Goal: Task Accomplishment & Management: Manage account settings

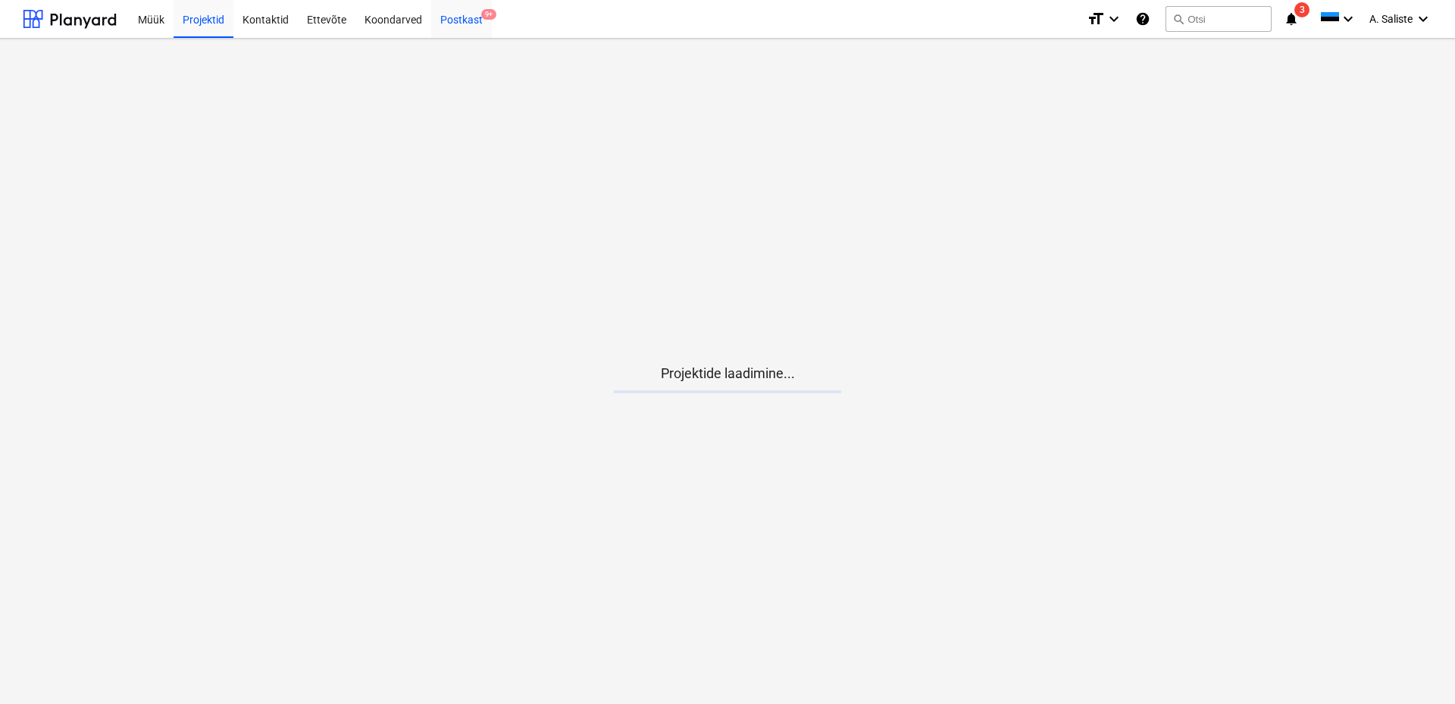
click at [465, 20] on div "Postkast 9+" at bounding box center [461, 18] width 61 height 39
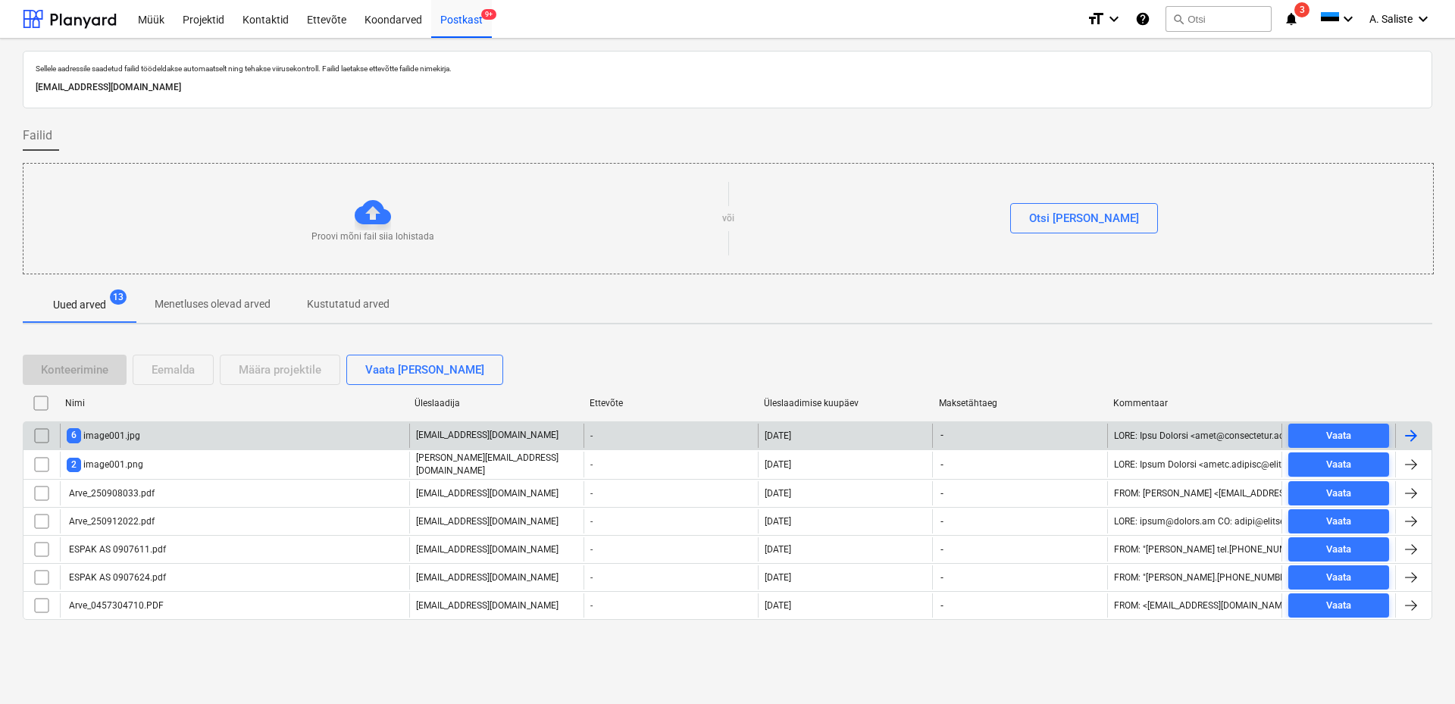
click at [237, 441] on div "6 image001.jpg" at bounding box center [234, 436] width 349 height 24
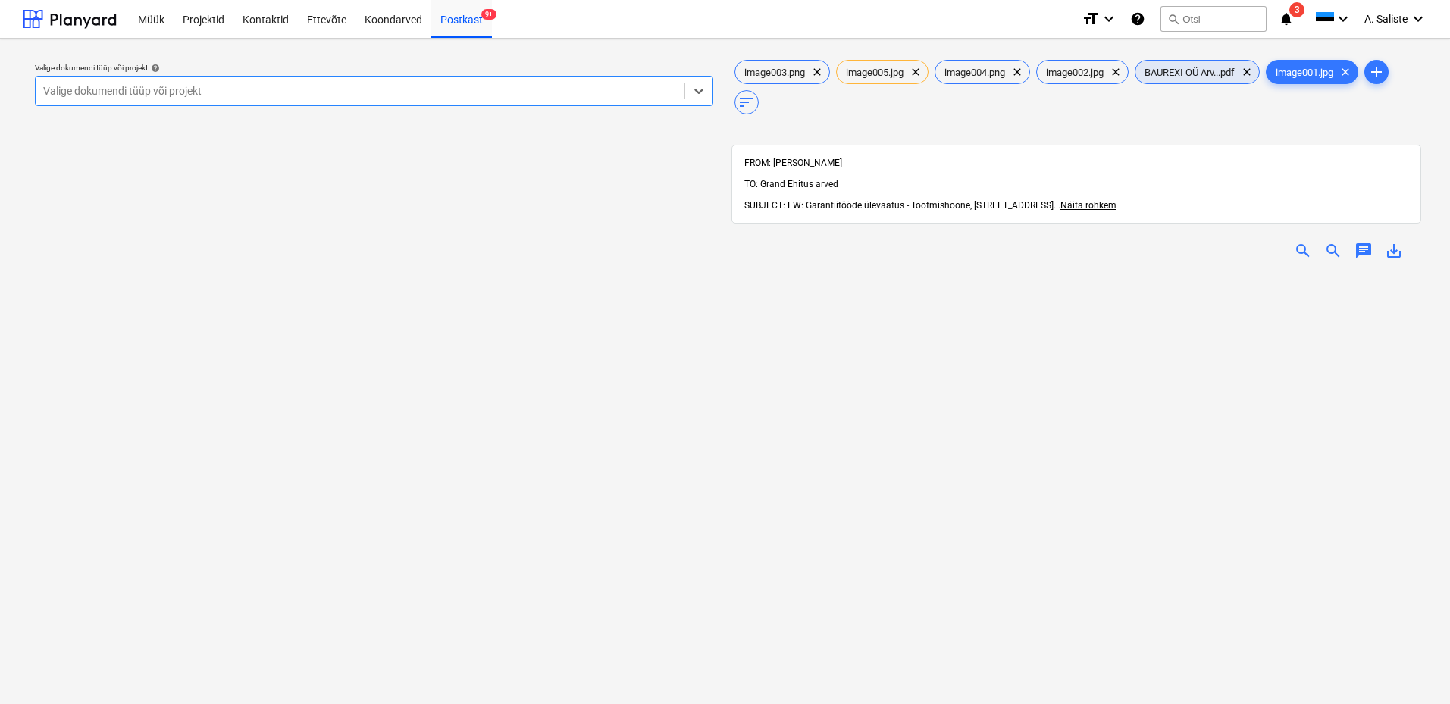
click at [1179, 73] on span "BAUREXI OÜ Arv...pdf" at bounding box center [1189, 72] width 108 height 11
click at [1307, 67] on span "image001.jpg" at bounding box center [1304, 72] width 76 height 11
click at [1354, 75] on span "clear" at bounding box center [1345, 72] width 18 height 18
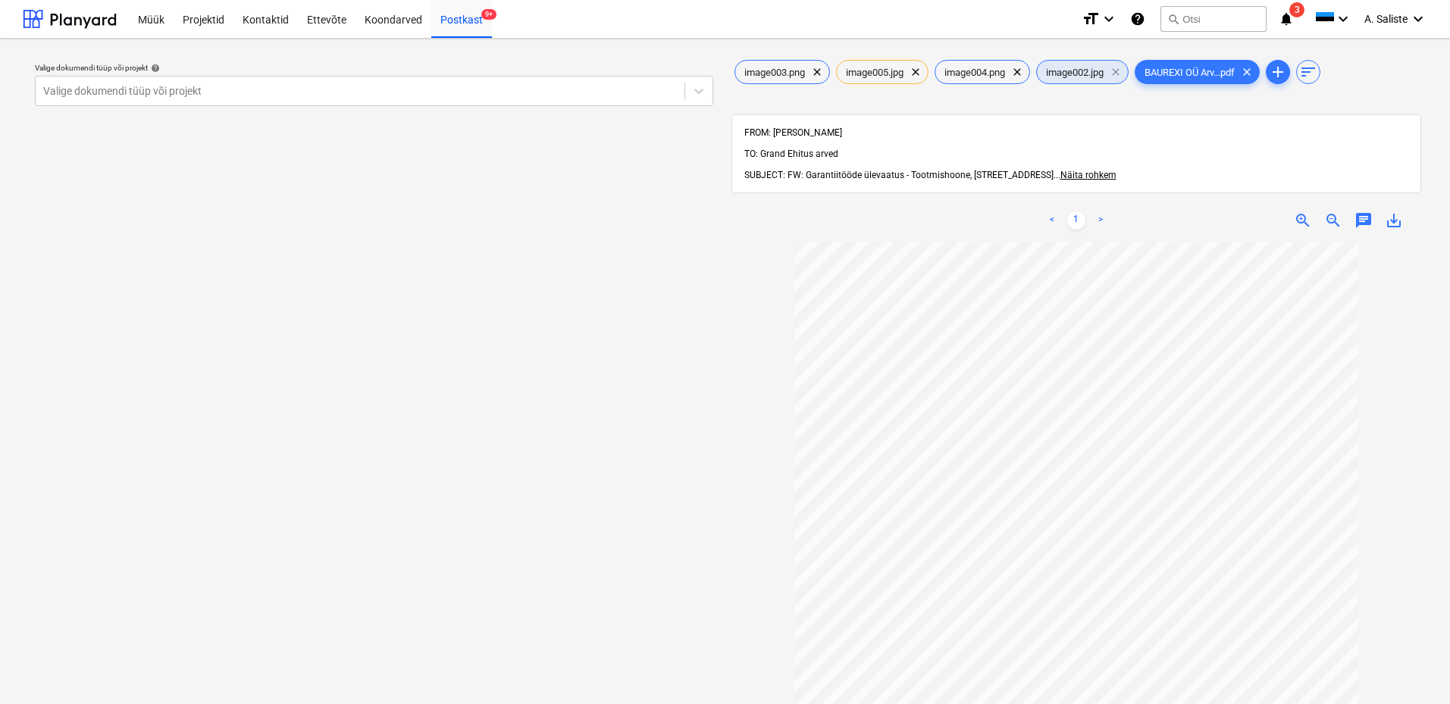
click at [1124, 67] on span "clear" at bounding box center [1116, 72] width 18 height 18
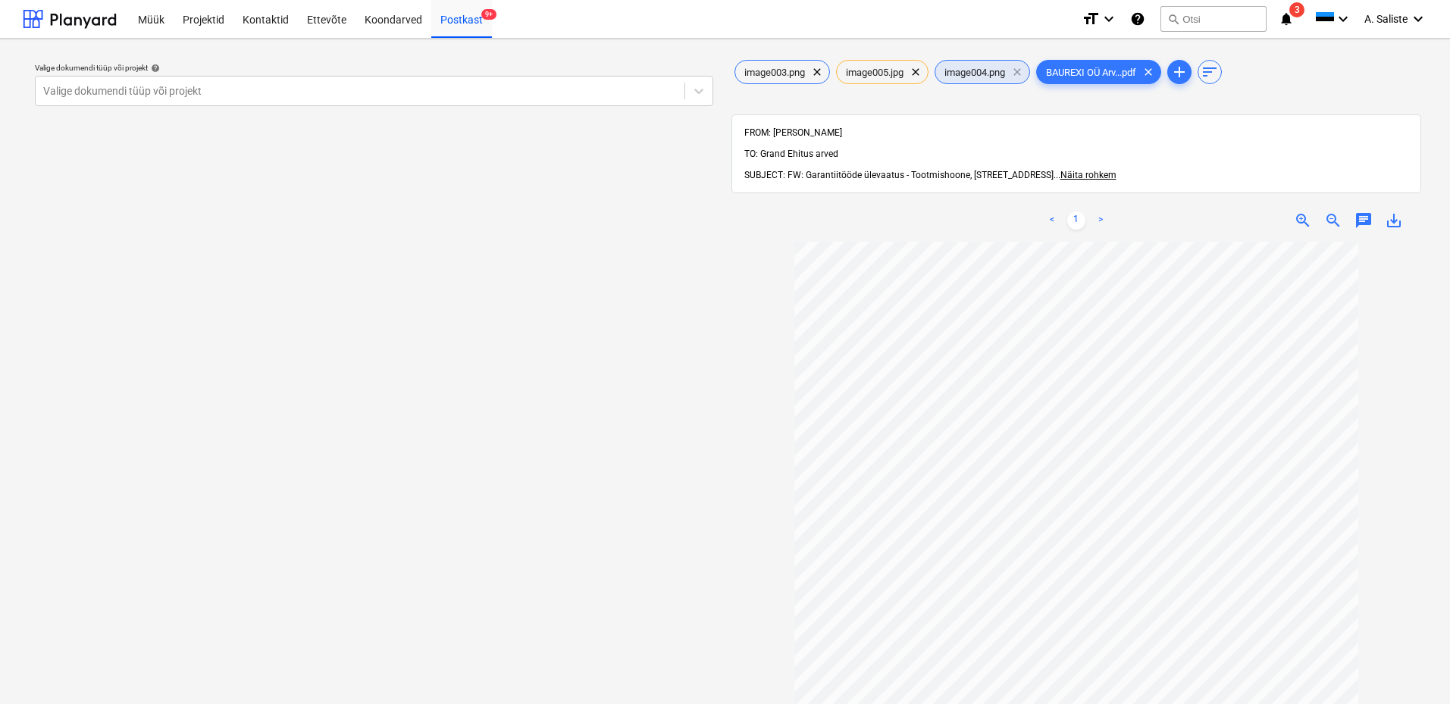
click at [1024, 74] on span "clear" at bounding box center [1017, 72] width 18 height 18
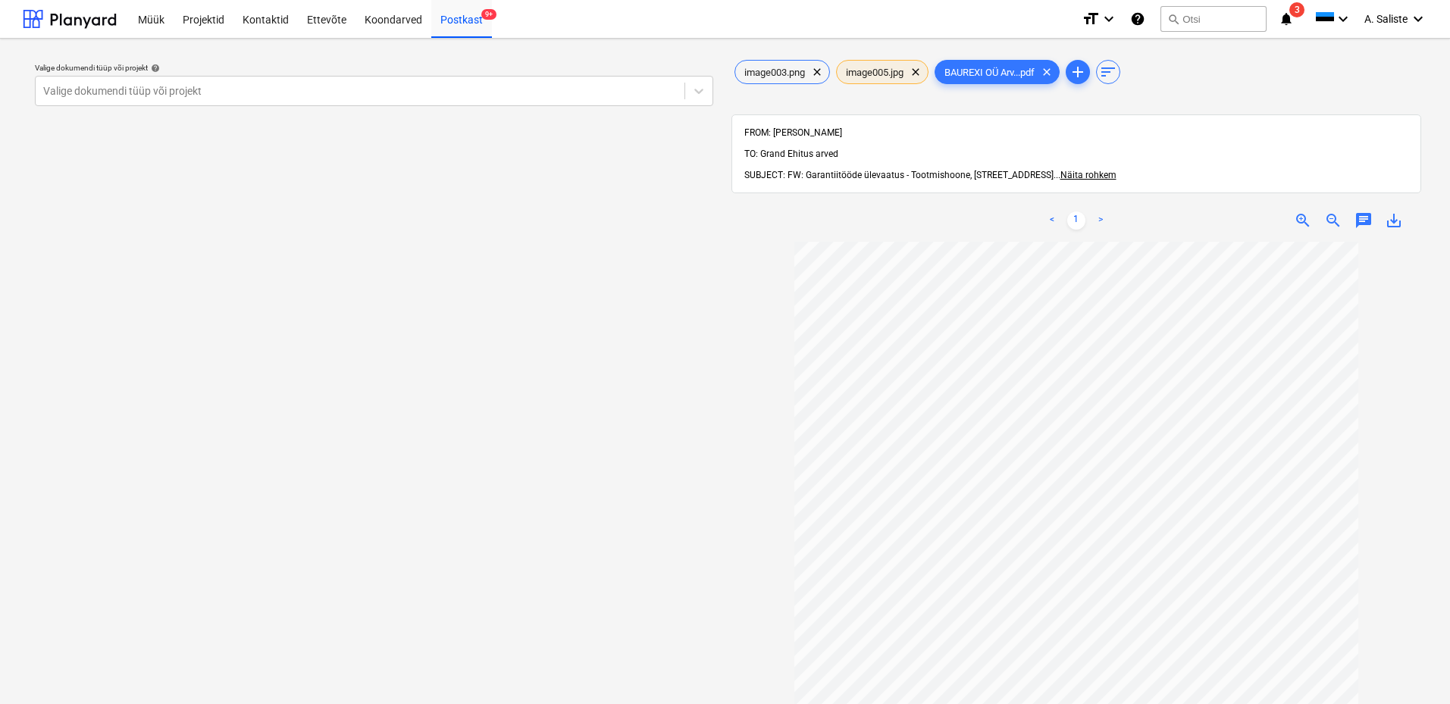
drag, startPoint x: 922, startPoint y: 74, endPoint x: 906, endPoint y: 74, distance: 16.7
click at [920, 74] on span "clear" at bounding box center [915, 72] width 18 height 18
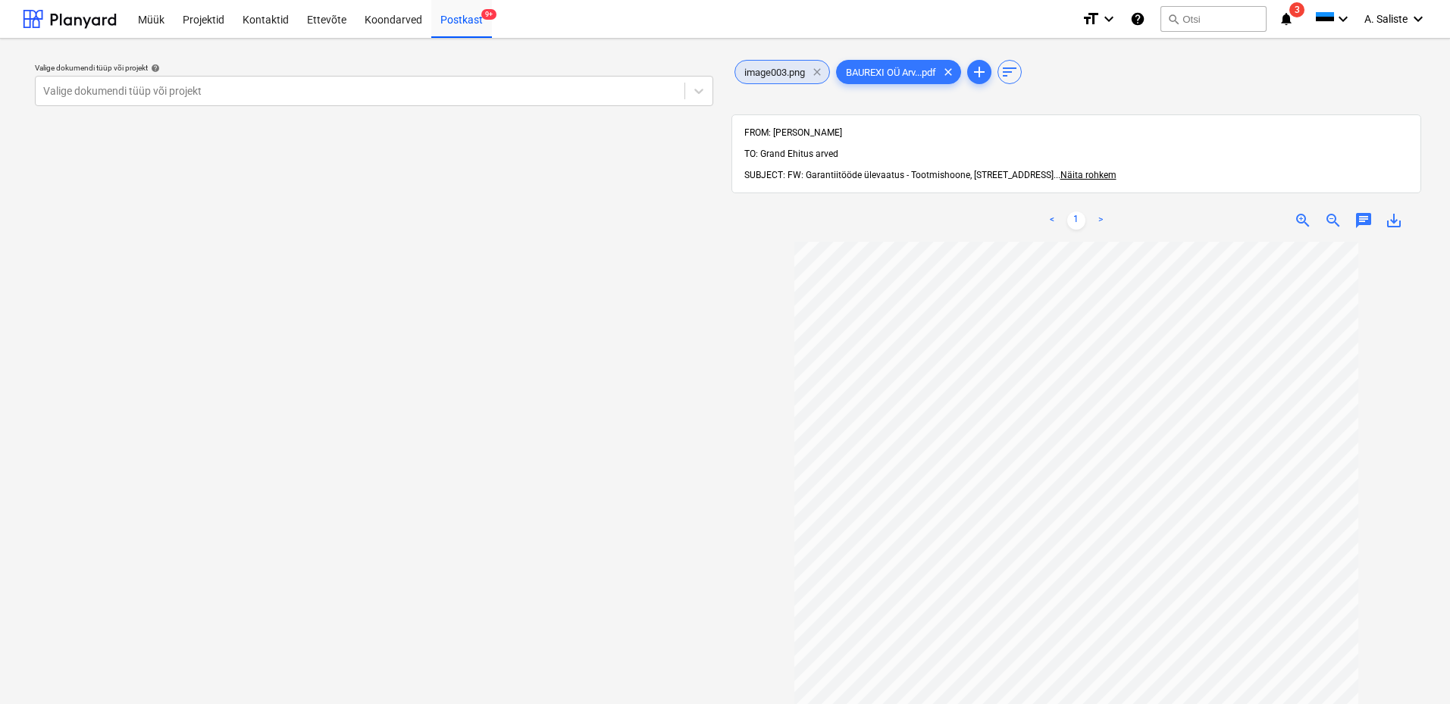
click at [819, 71] on span "clear" at bounding box center [817, 72] width 18 height 18
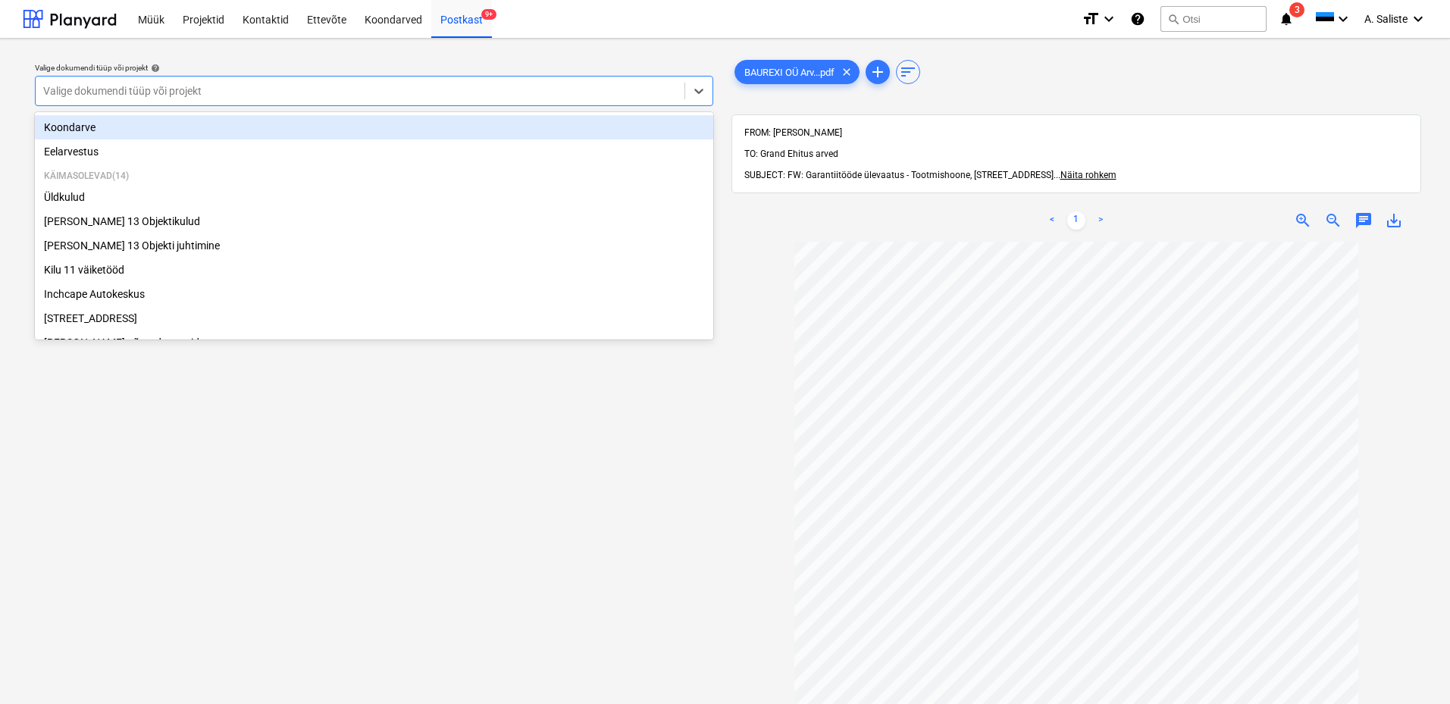
click at [624, 88] on div at bounding box center [360, 90] width 634 height 15
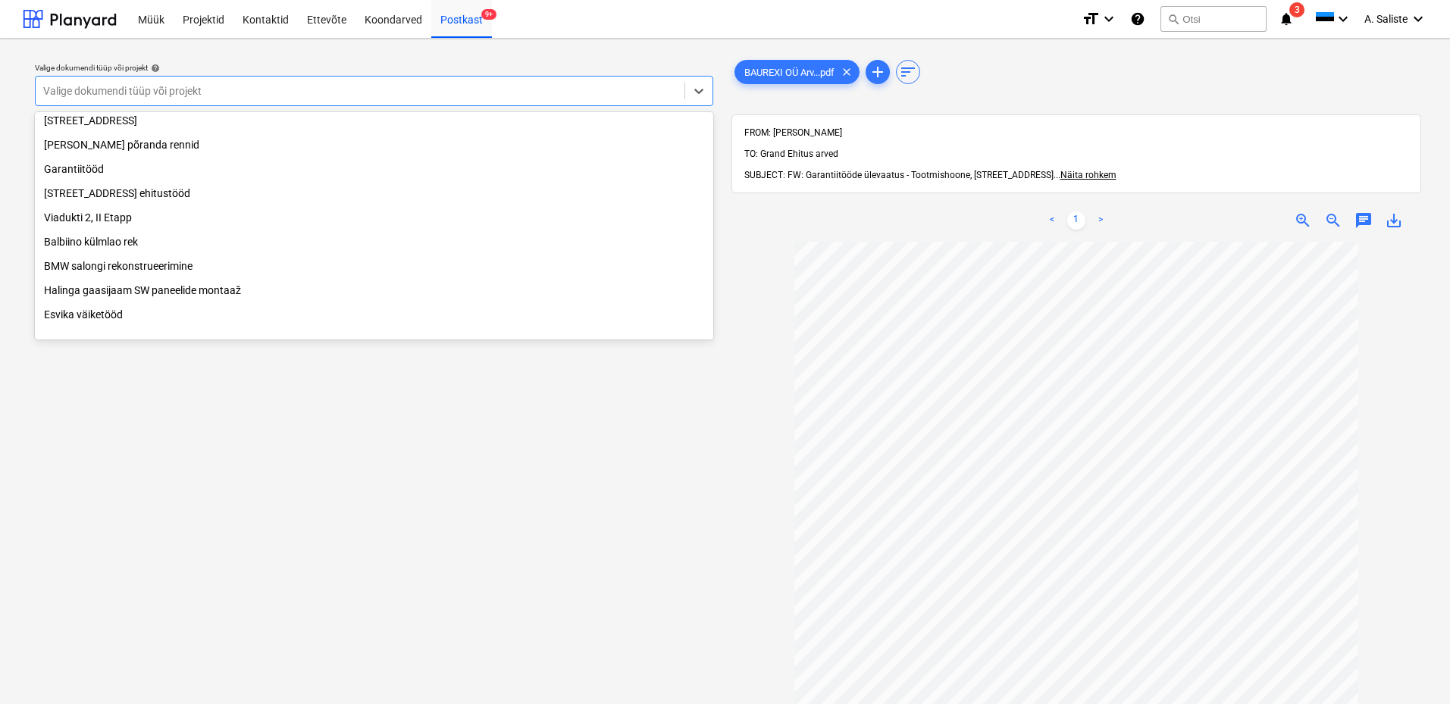
scroll to position [227, 0]
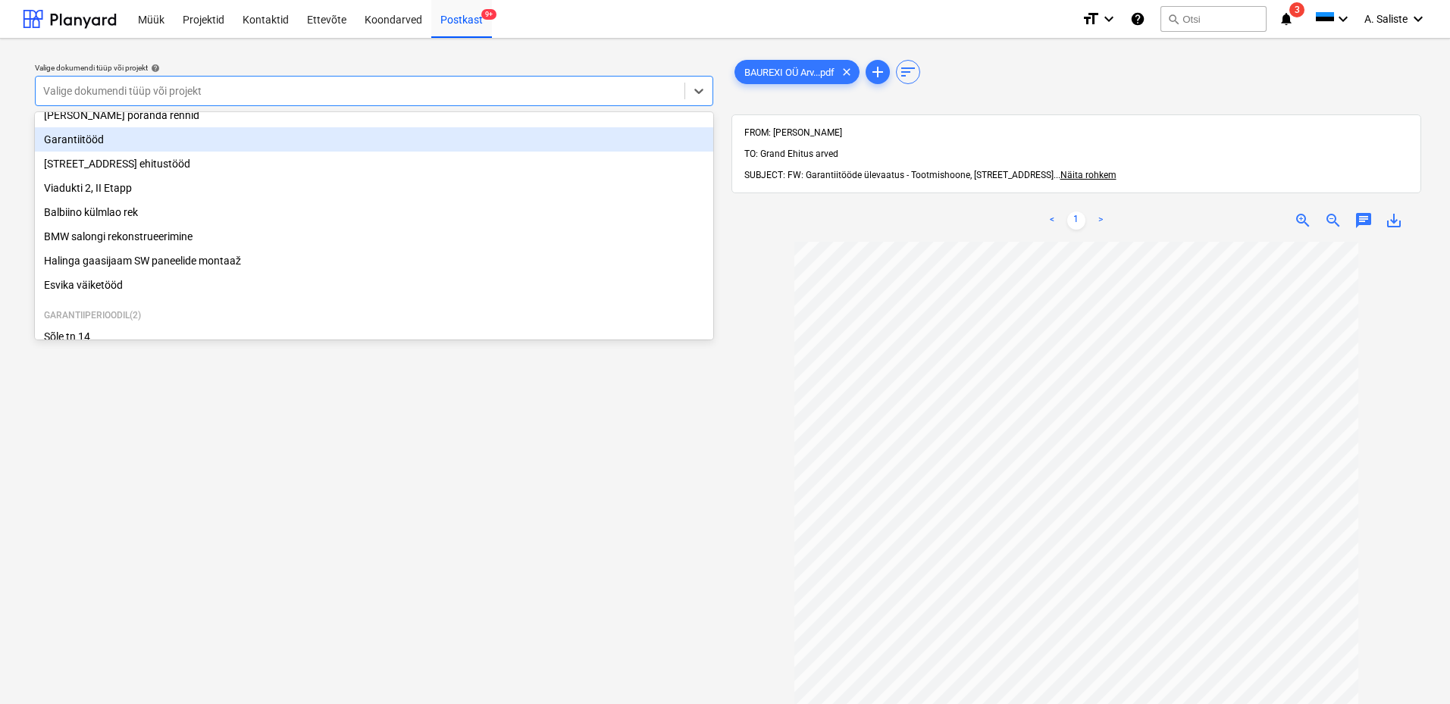
click at [124, 152] on div "Garantiitööd" at bounding box center [374, 139] width 678 height 24
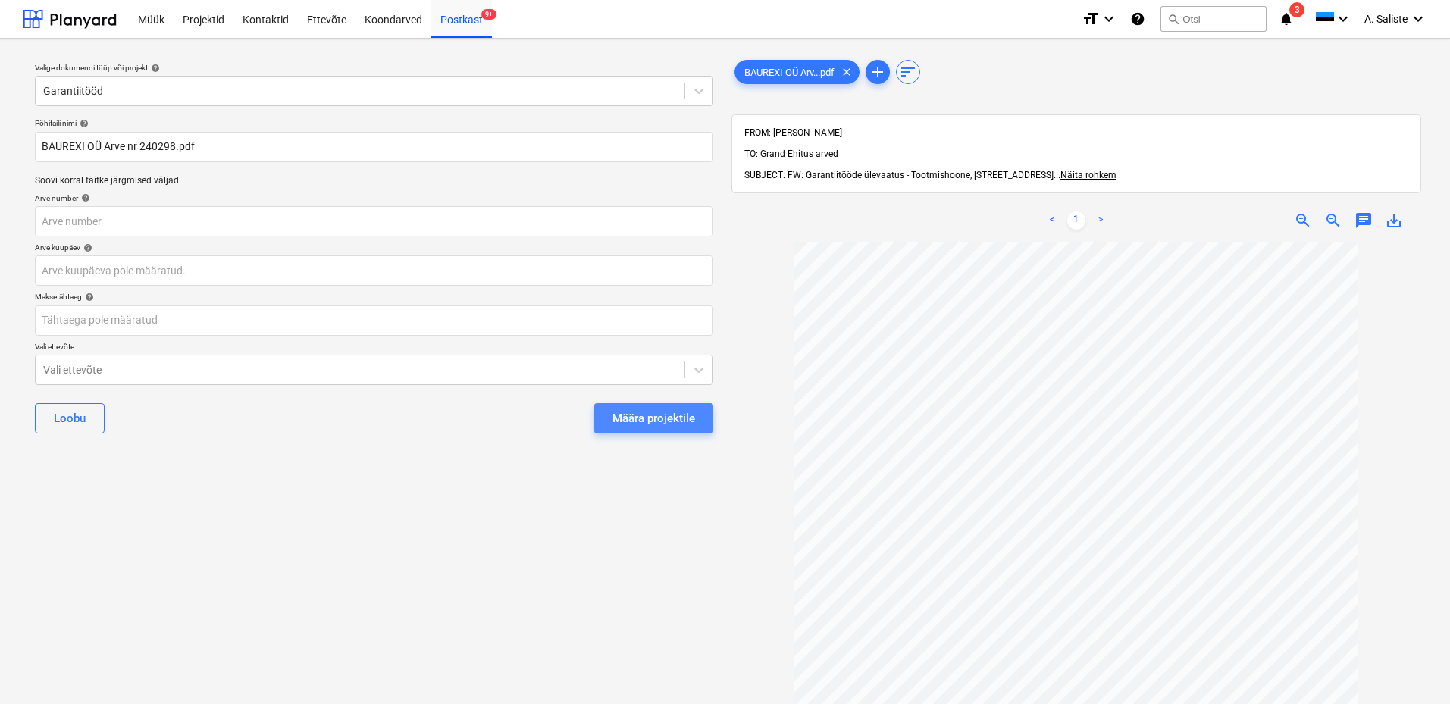
click at [631, 420] on div "Määra projektile" at bounding box center [653, 419] width 83 height 20
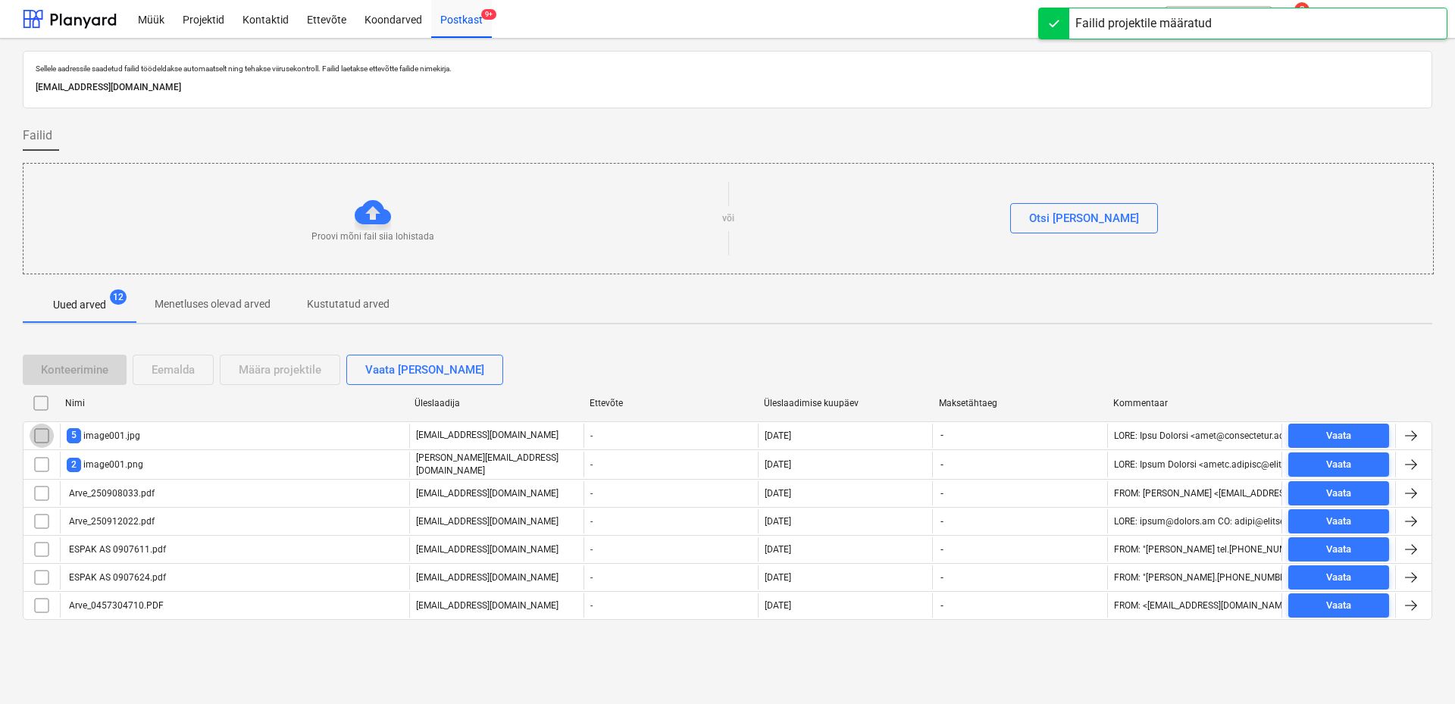
drag, startPoint x: 40, startPoint y: 437, endPoint x: 61, endPoint y: 418, distance: 29.0
click at [41, 437] on input "checkbox" at bounding box center [42, 436] width 24 height 24
click at [177, 362] on div "Eemalda" at bounding box center [173, 370] width 43 height 20
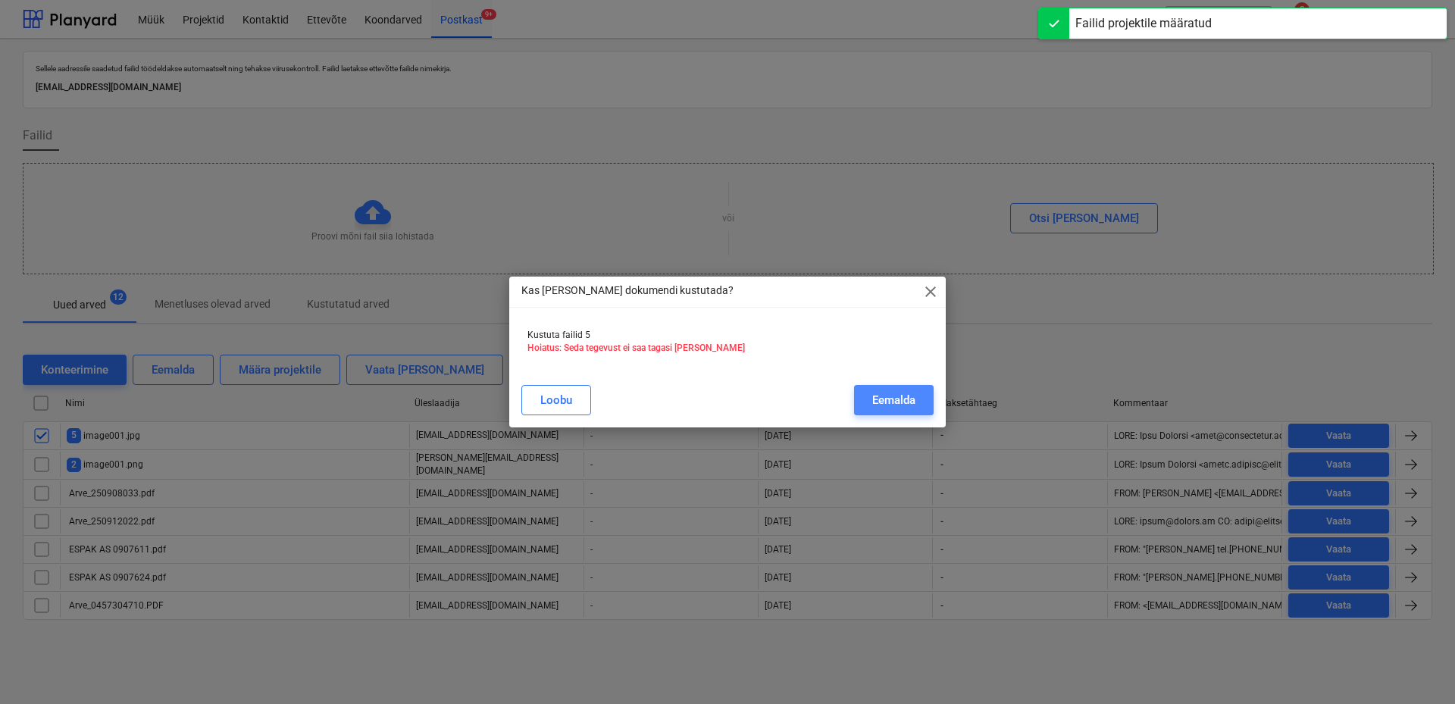
drag, startPoint x: 889, startPoint y: 404, endPoint x: 855, endPoint y: 408, distance: 34.3
click at [888, 403] on div "Eemalda" at bounding box center [893, 400] width 43 height 20
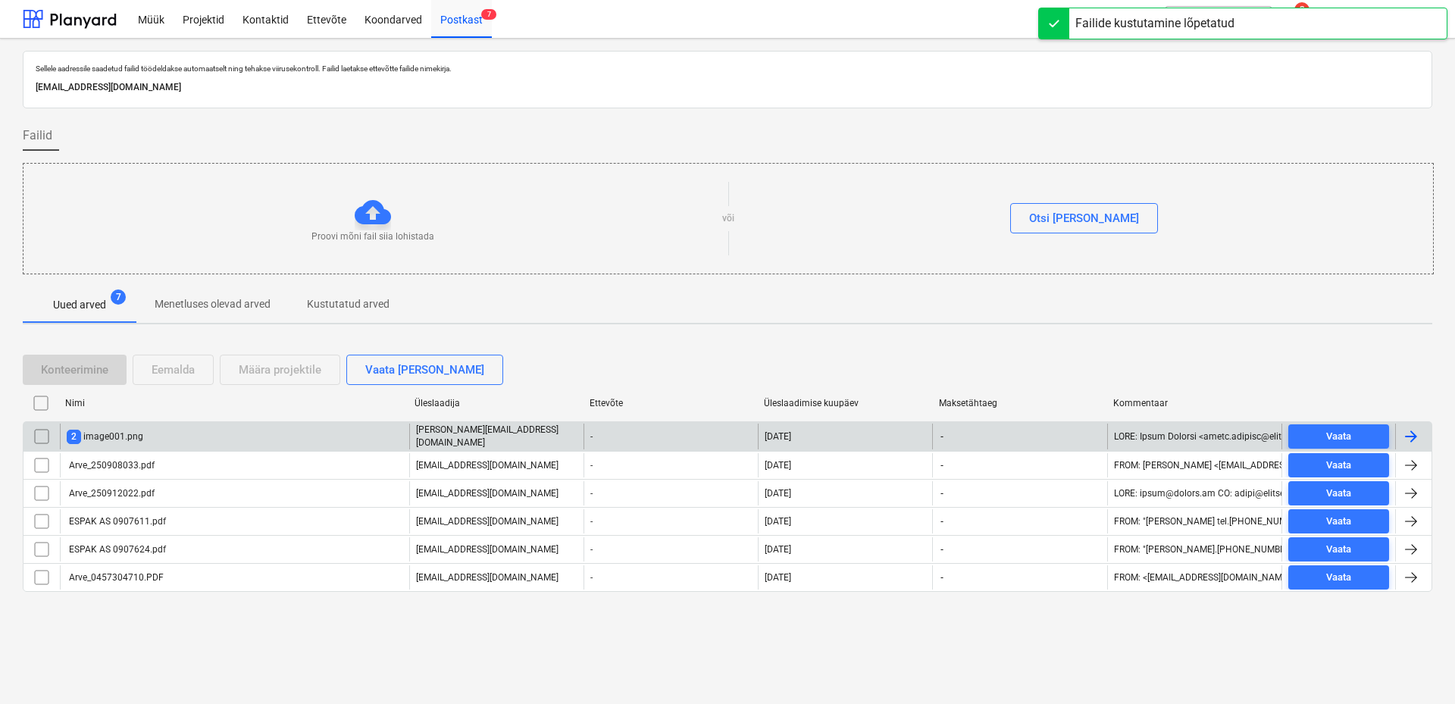
click at [215, 440] on div "2 image001.png" at bounding box center [234, 437] width 349 height 26
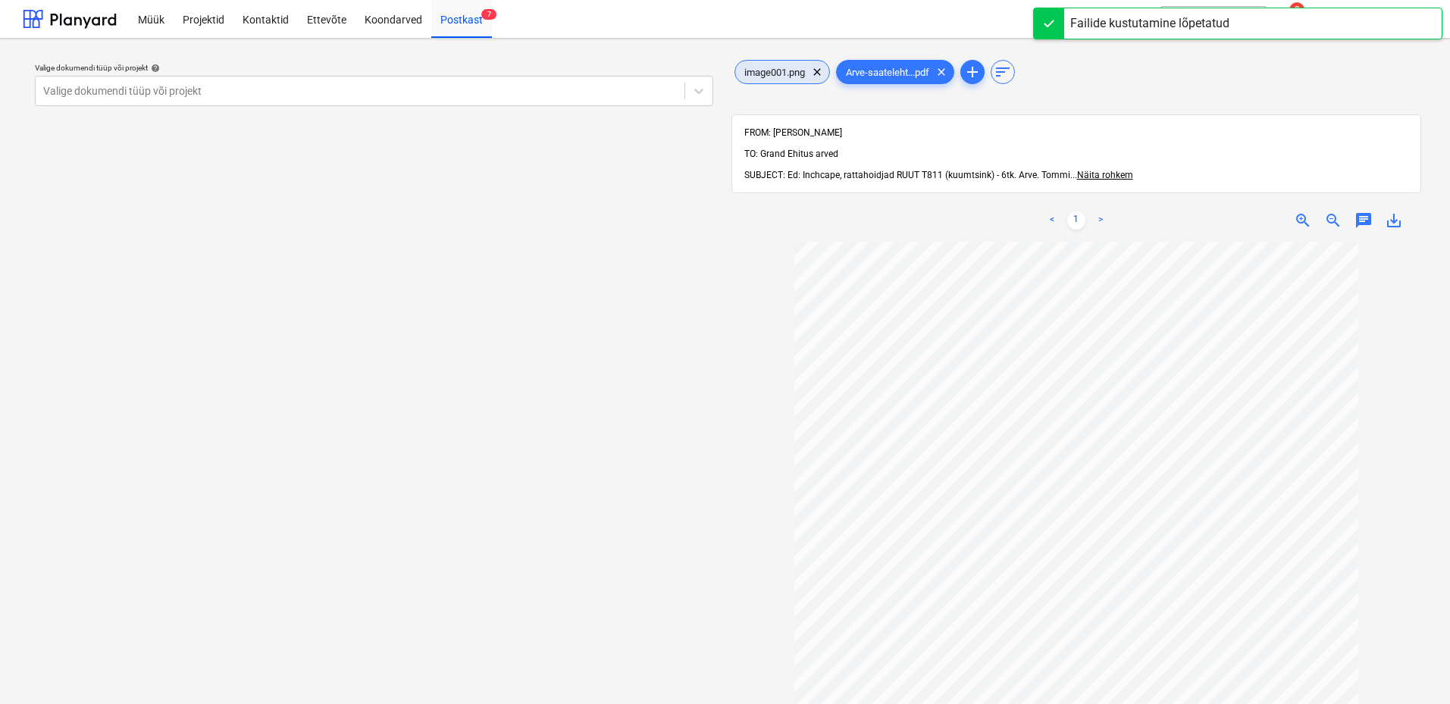
click at [789, 70] on span "image001.png" at bounding box center [774, 72] width 79 height 11
click at [815, 73] on span "clear" at bounding box center [817, 72] width 18 height 18
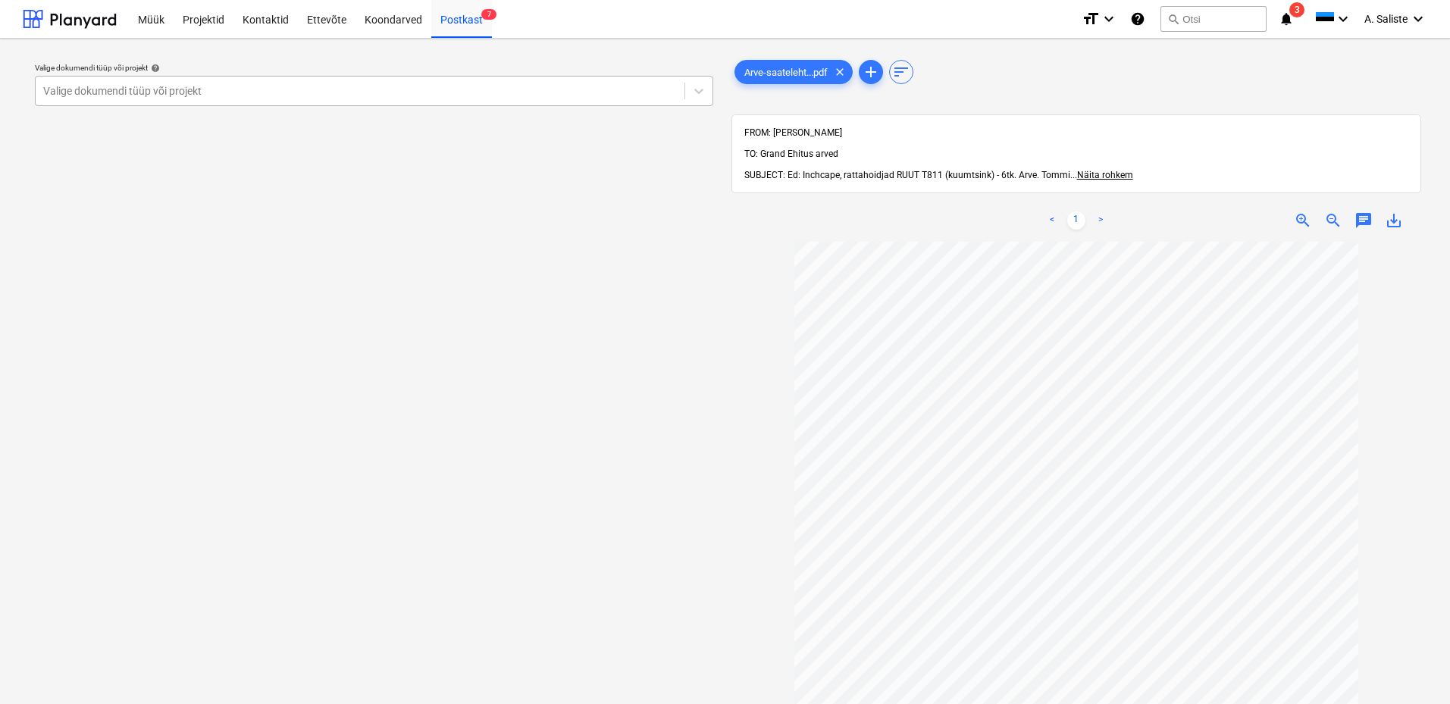
click at [641, 84] on div at bounding box center [360, 90] width 634 height 15
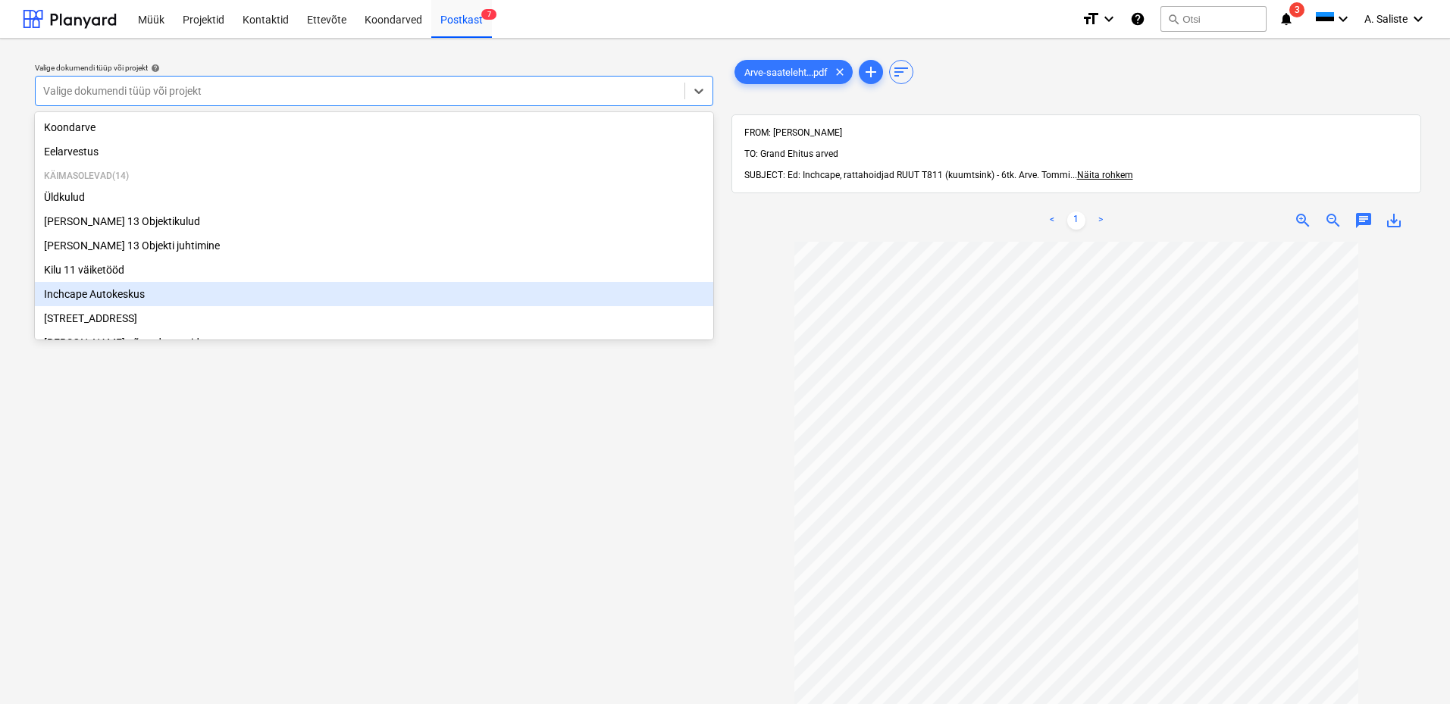
click at [118, 295] on div "Inchcape Autokeskus" at bounding box center [374, 294] width 678 height 24
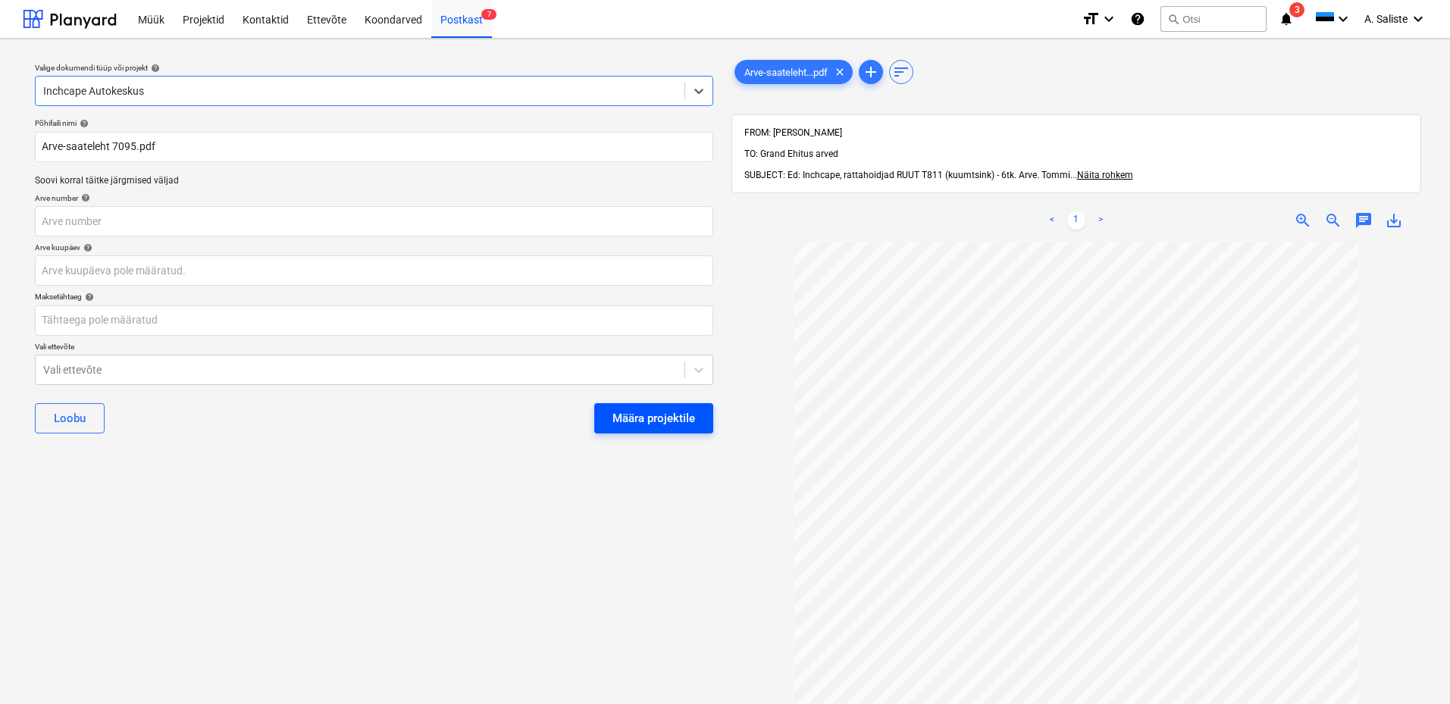
click at [655, 409] on div "Määra projektile" at bounding box center [653, 419] width 83 height 20
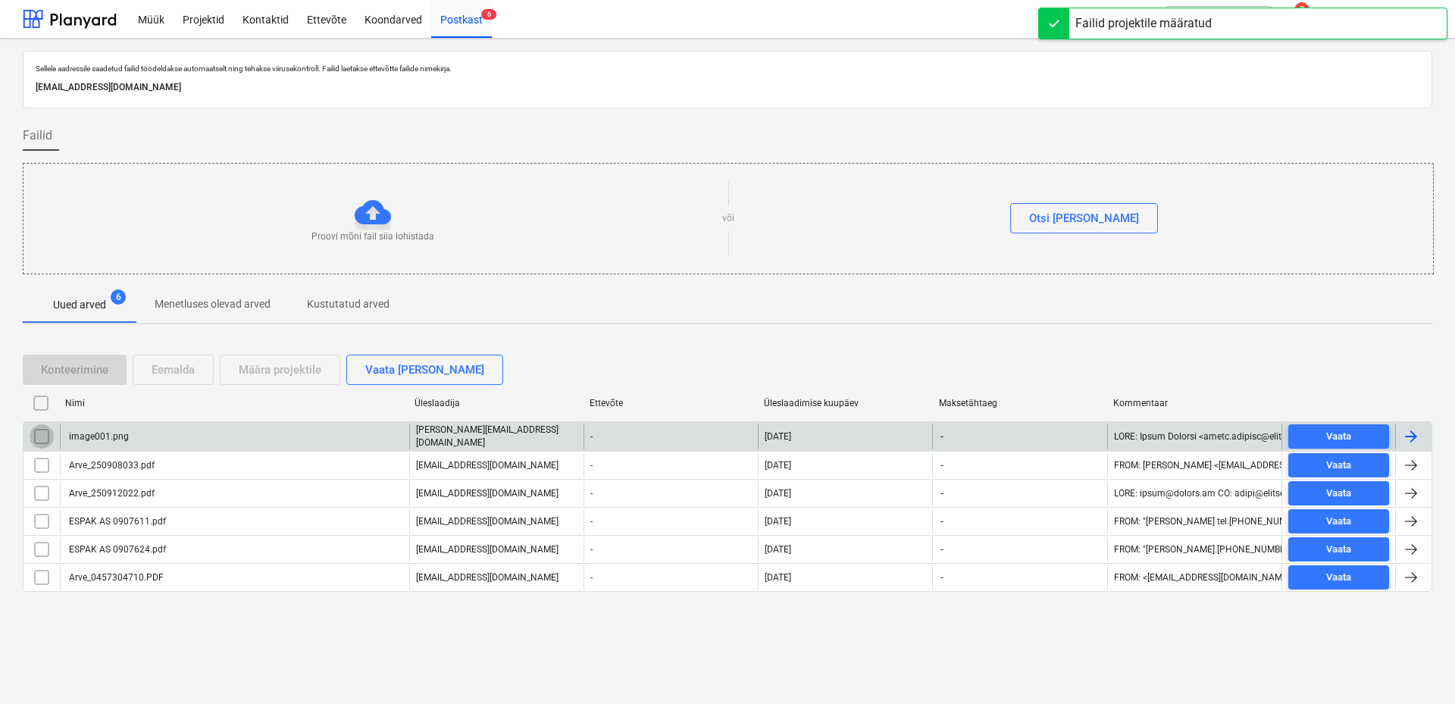
drag, startPoint x: 45, startPoint y: 437, endPoint x: 80, endPoint y: 428, distance: 36.8
click at [44, 438] on input "checkbox" at bounding box center [42, 436] width 24 height 24
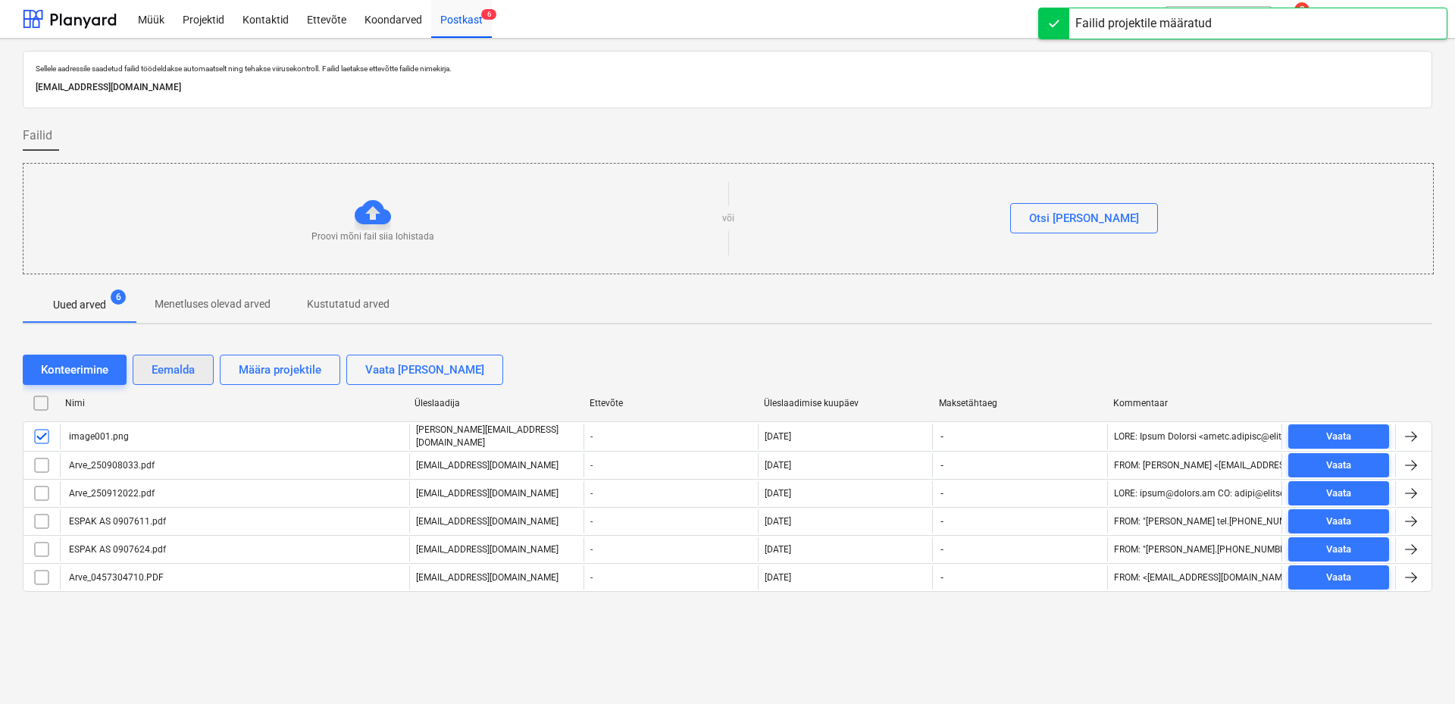
click at [177, 368] on div "Eemalda" at bounding box center [173, 370] width 43 height 20
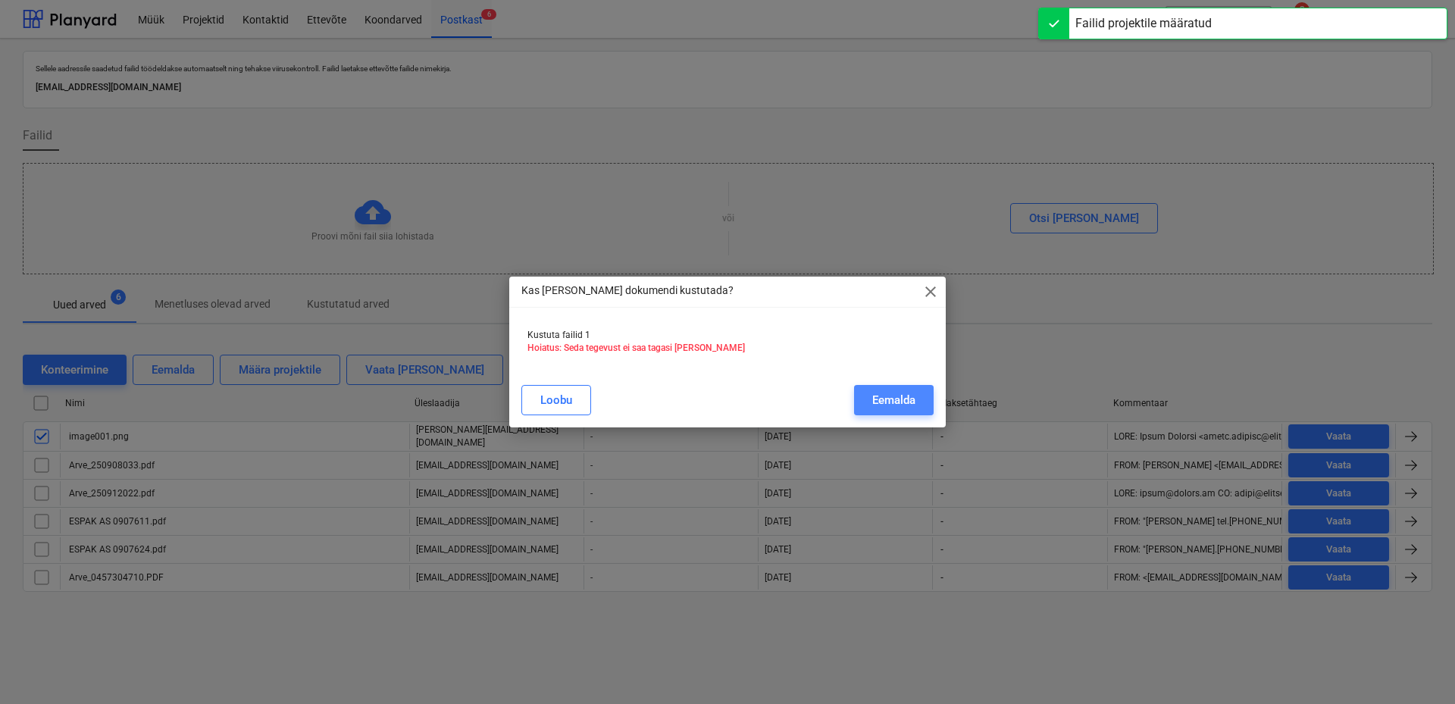
click at [900, 399] on div "Eemalda" at bounding box center [893, 400] width 43 height 20
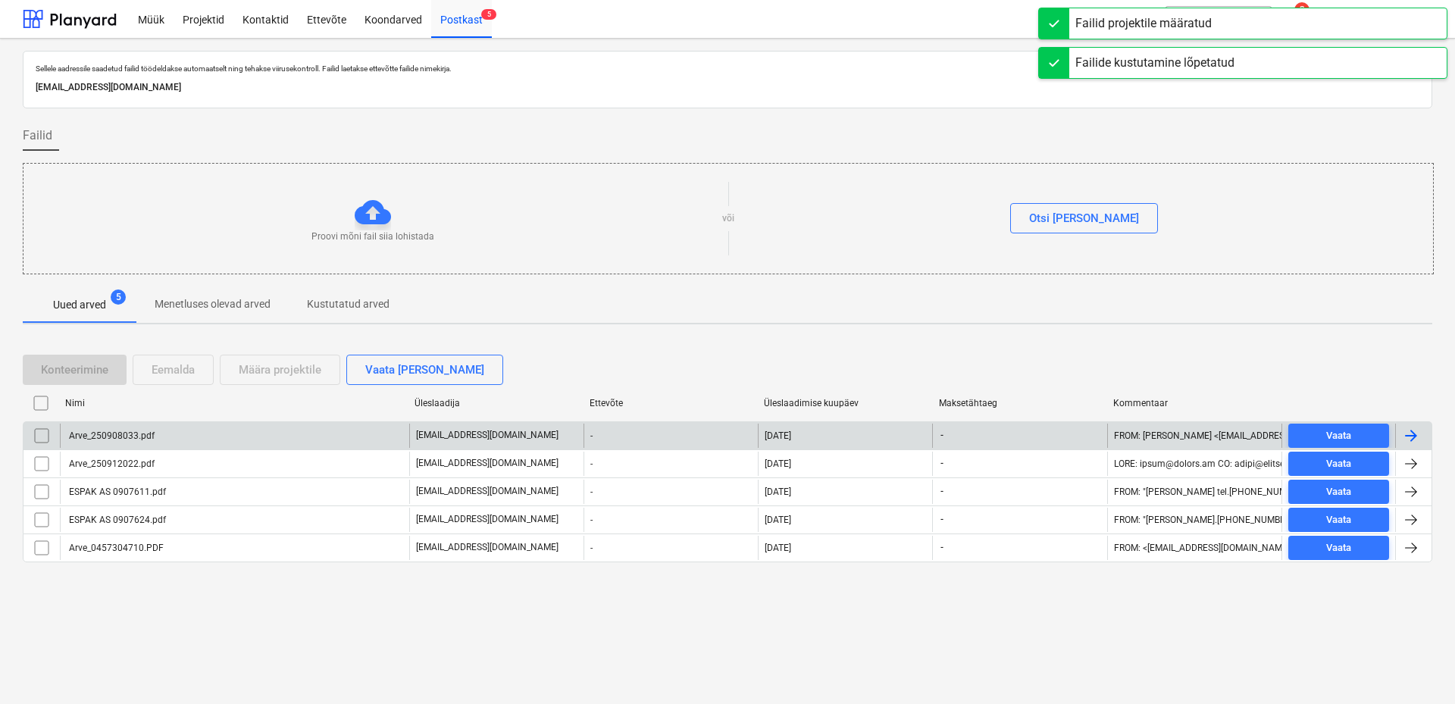
click at [202, 440] on div "Arve_250908033.pdf" at bounding box center [234, 436] width 349 height 24
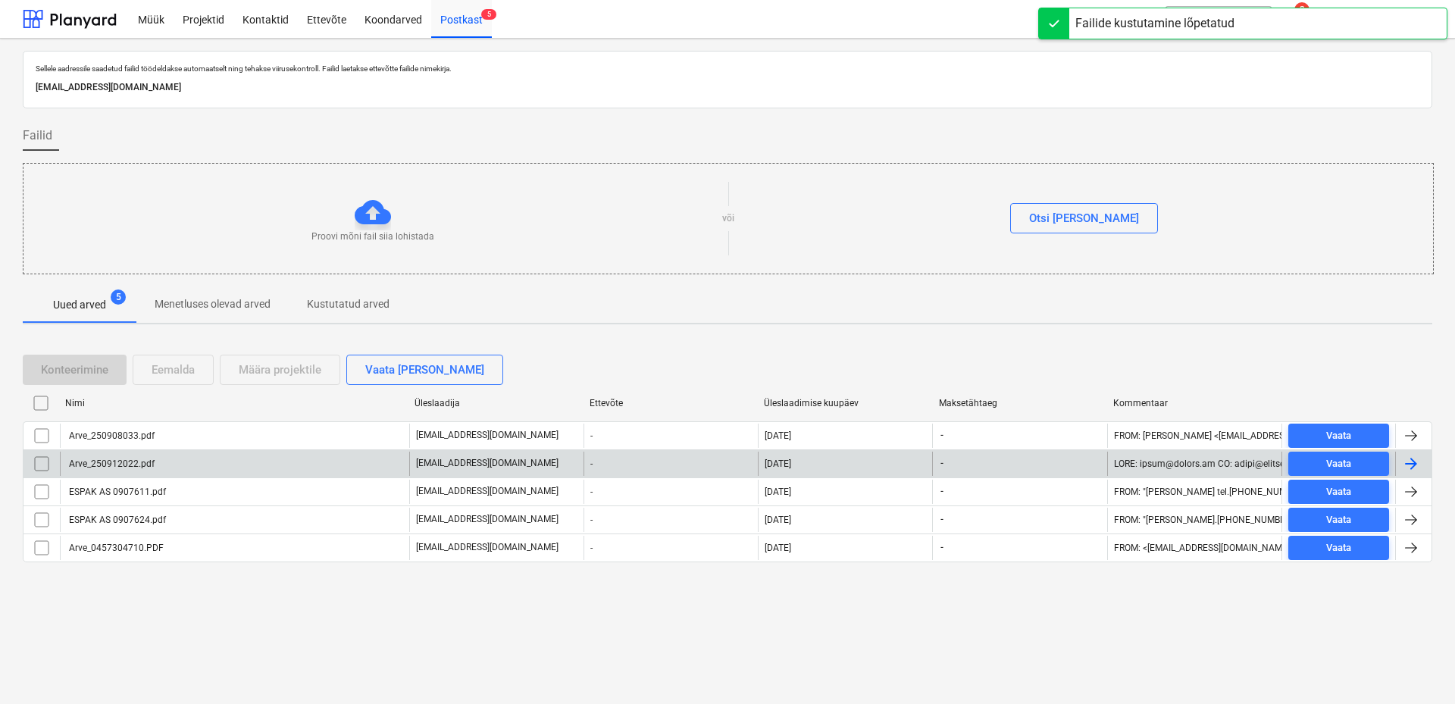
click at [121, 466] on div "Arve_250912022.pdf" at bounding box center [111, 464] width 88 height 11
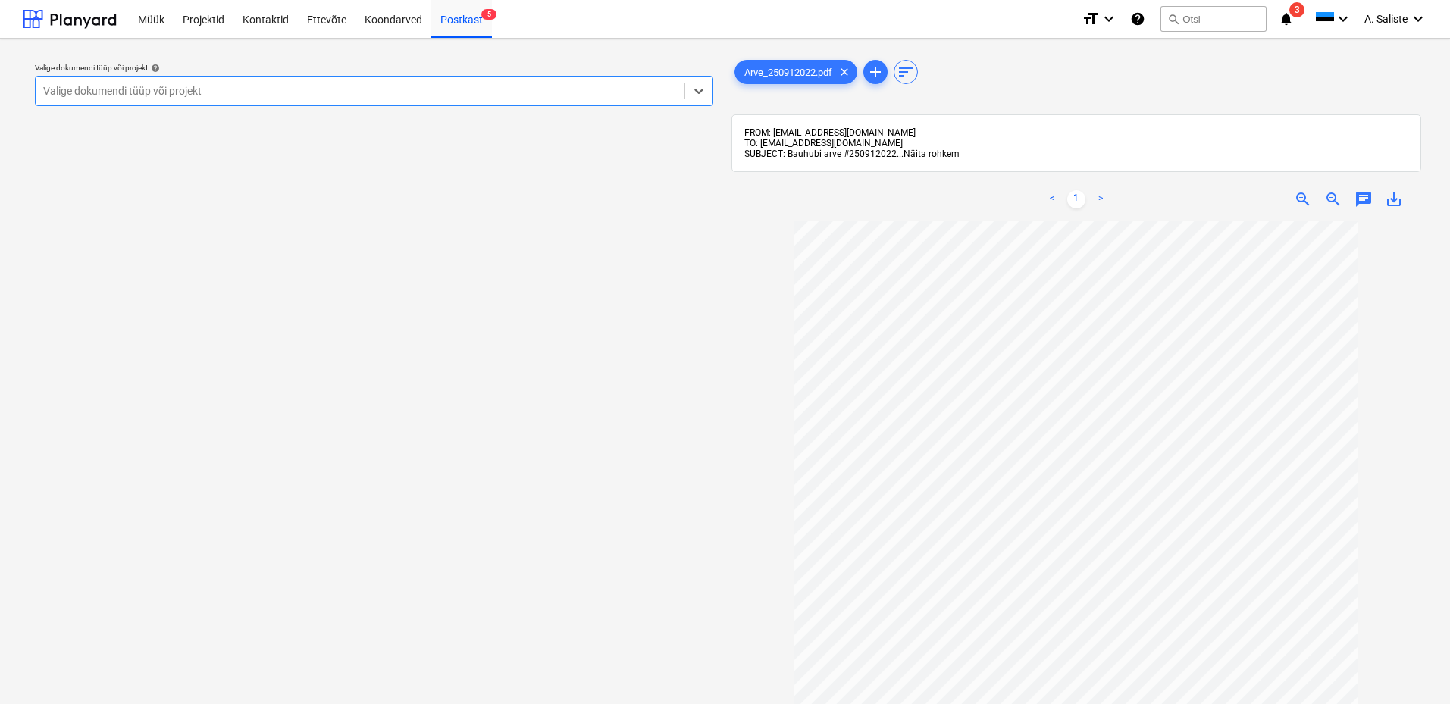
click at [104, 94] on div at bounding box center [360, 90] width 634 height 15
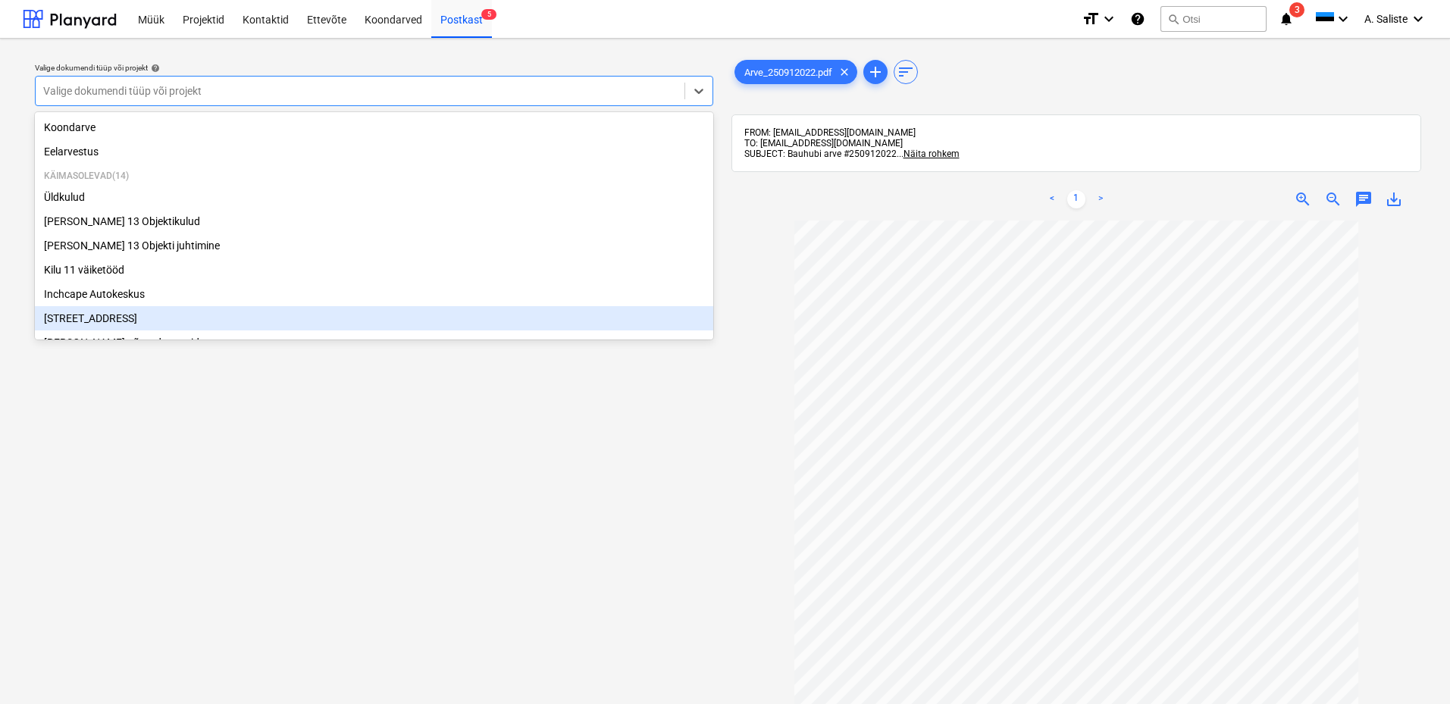
click at [99, 321] on div "[STREET_ADDRESS]" at bounding box center [374, 318] width 678 height 24
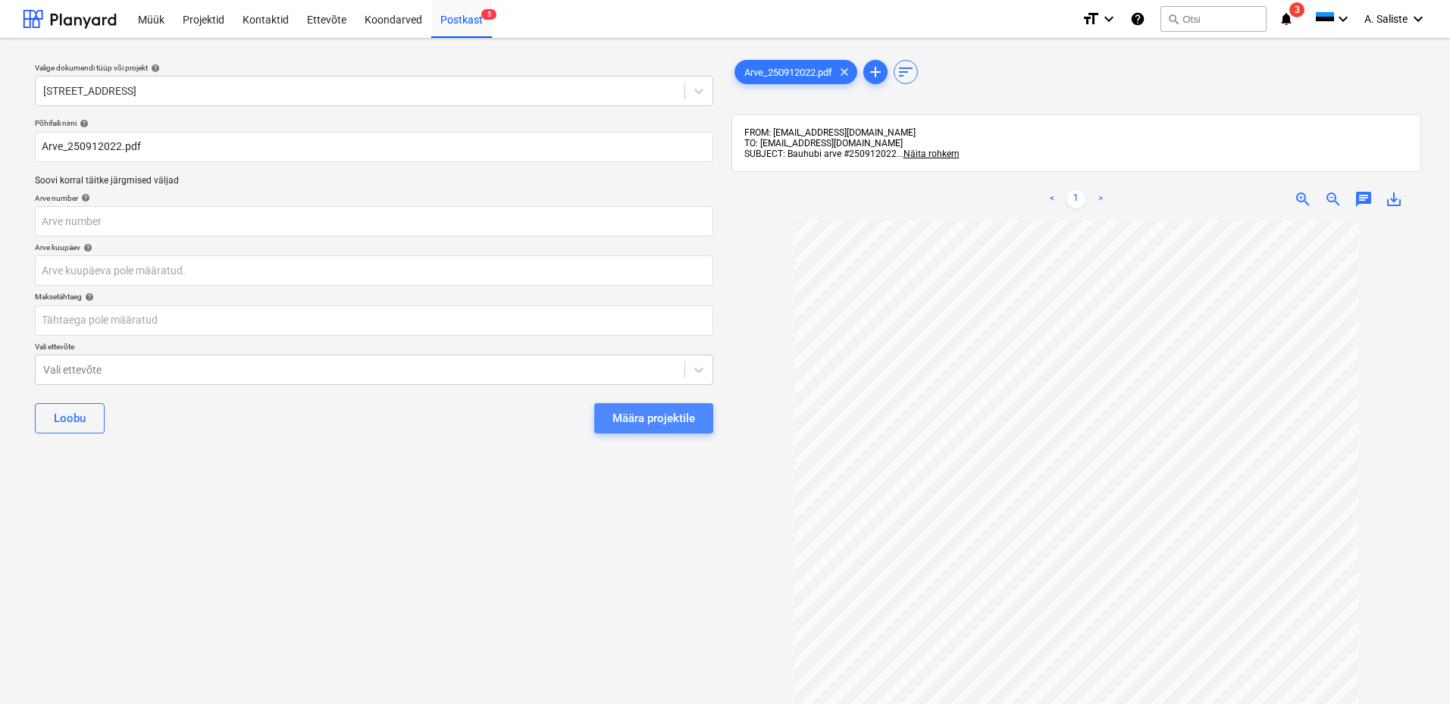
click at [657, 419] on div "Määra projektile" at bounding box center [653, 419] width 83 height 20
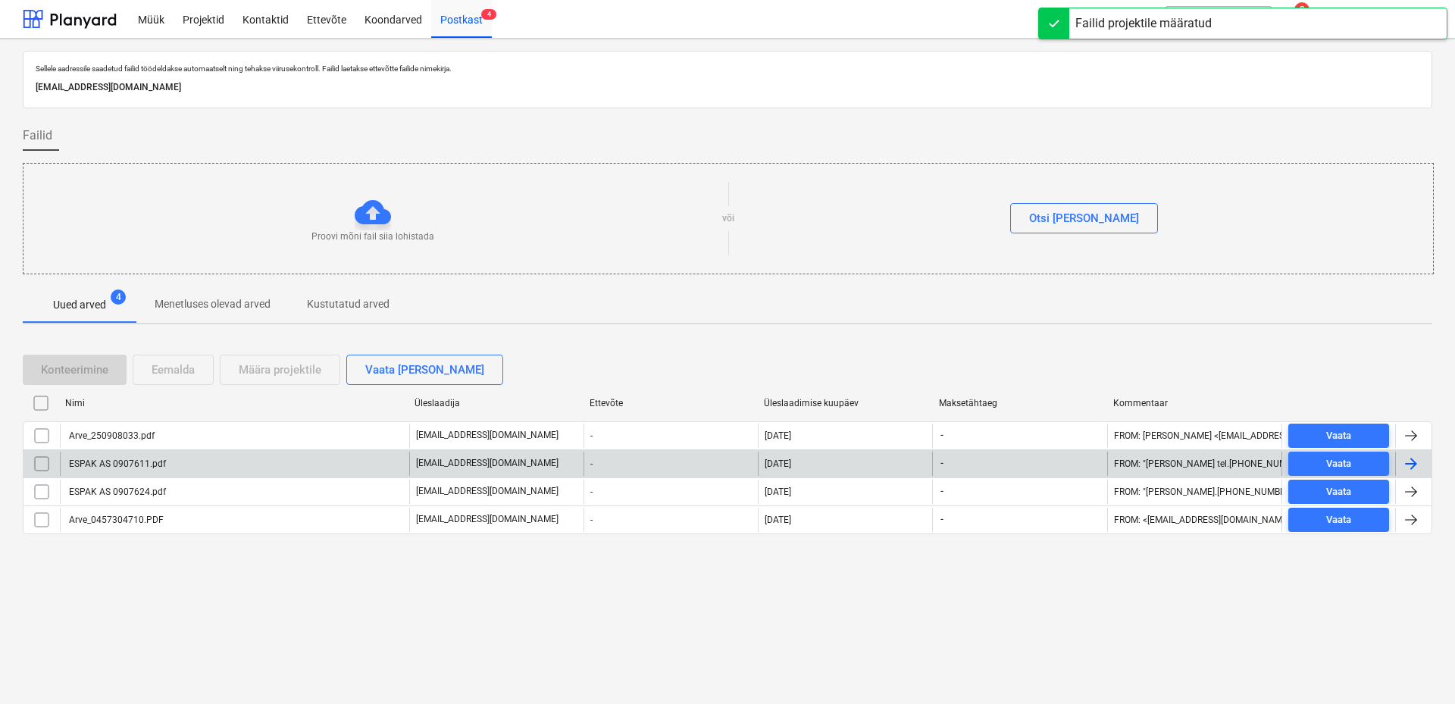
click at [168, 466] on div "ESPAK AS 0907611.pdf" at bounding box center [234, 464] width 349 height 24
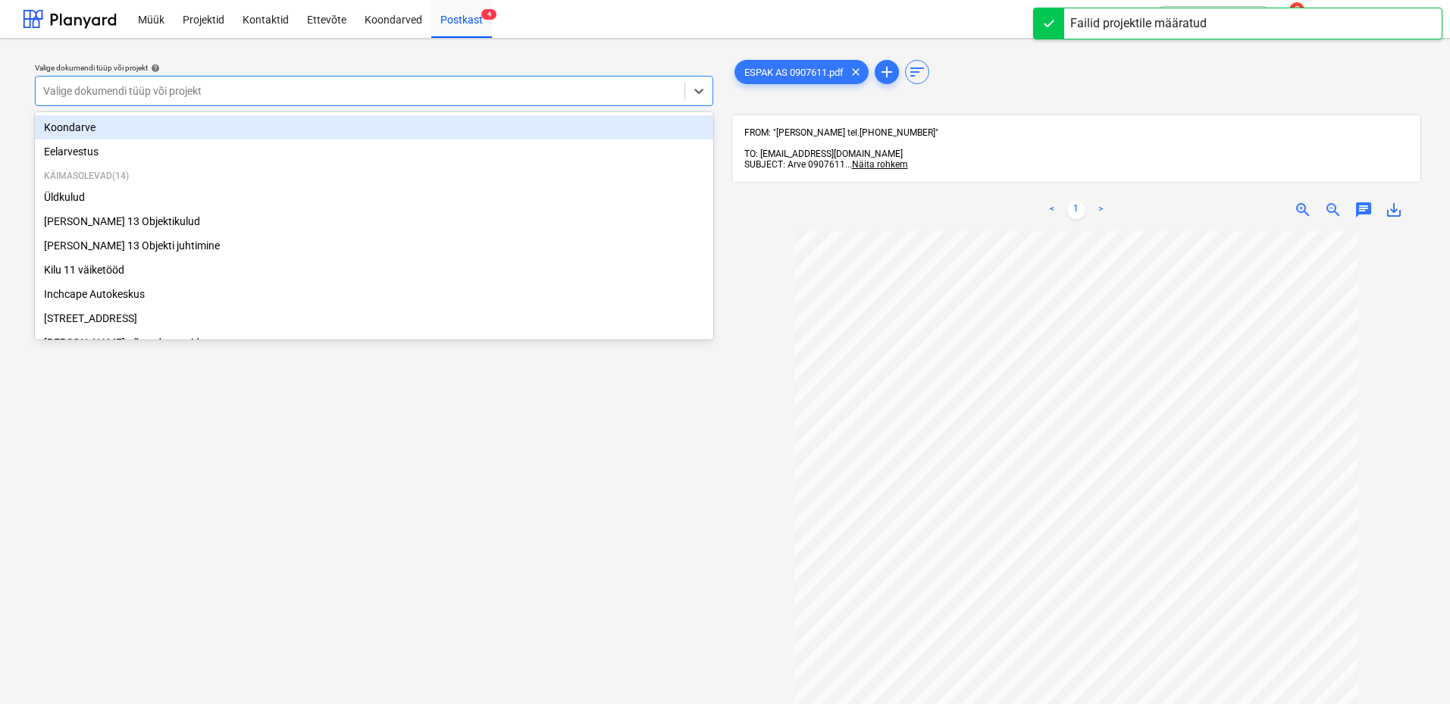
click at [521, 93] on div at bounding box center [360, 90] width 634 height 15
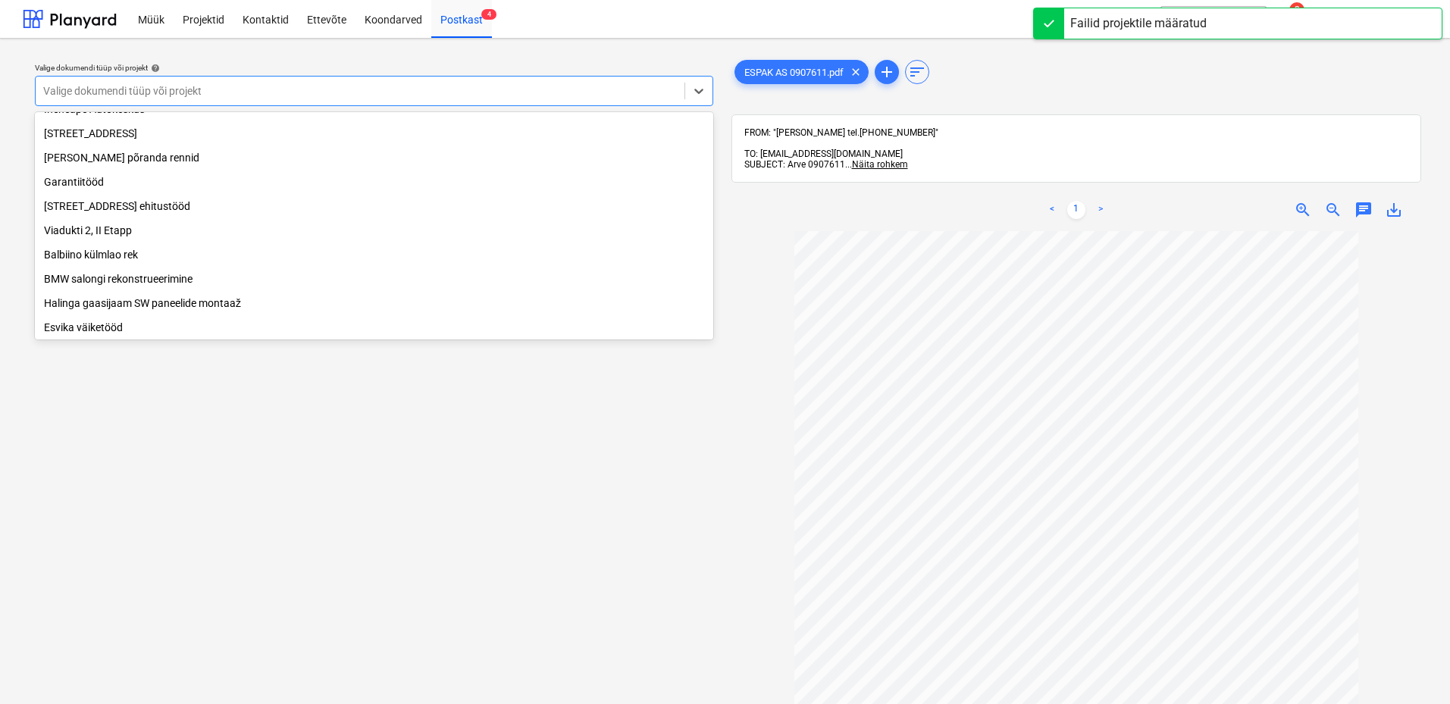
scroll to position [283, 0]
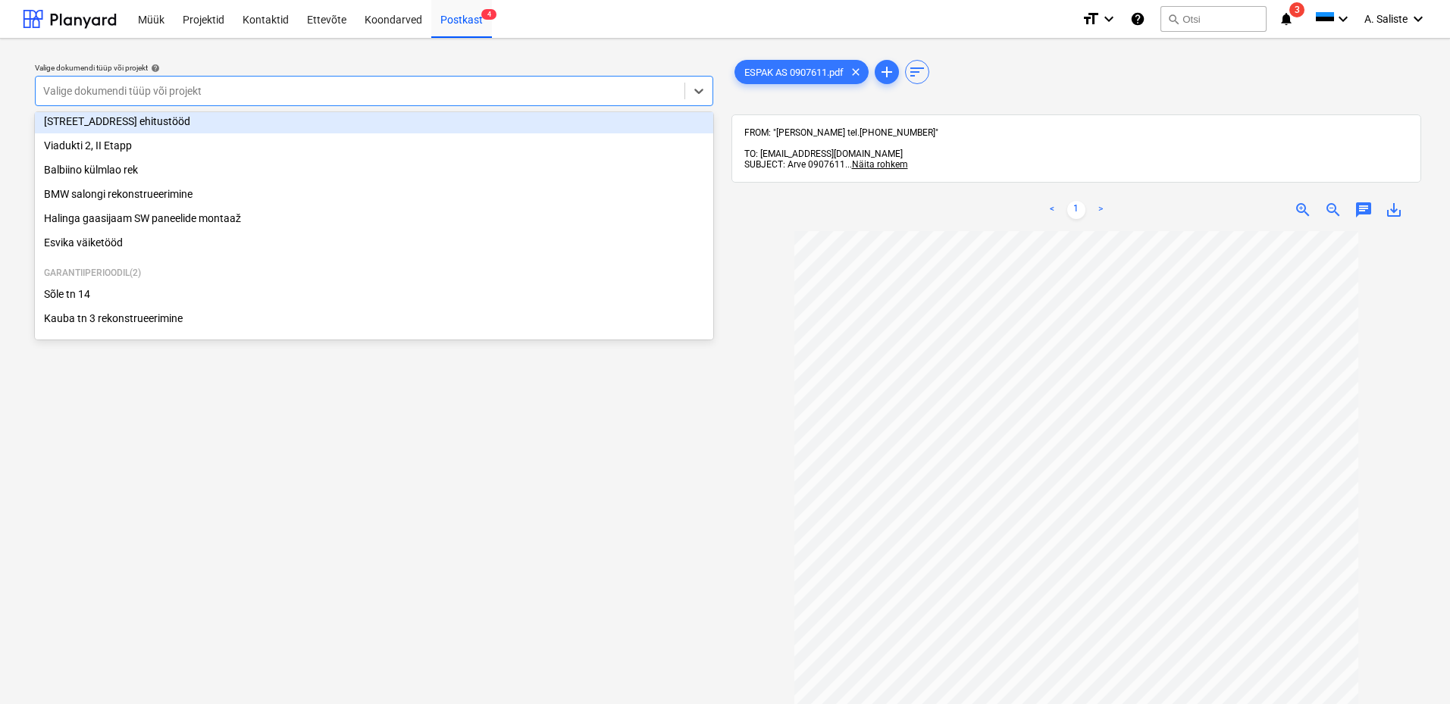
click at [176, 122] on div "[STREET_ADDRESS] ehitustööd" at bounding box center [374, 121] width 678 height 24
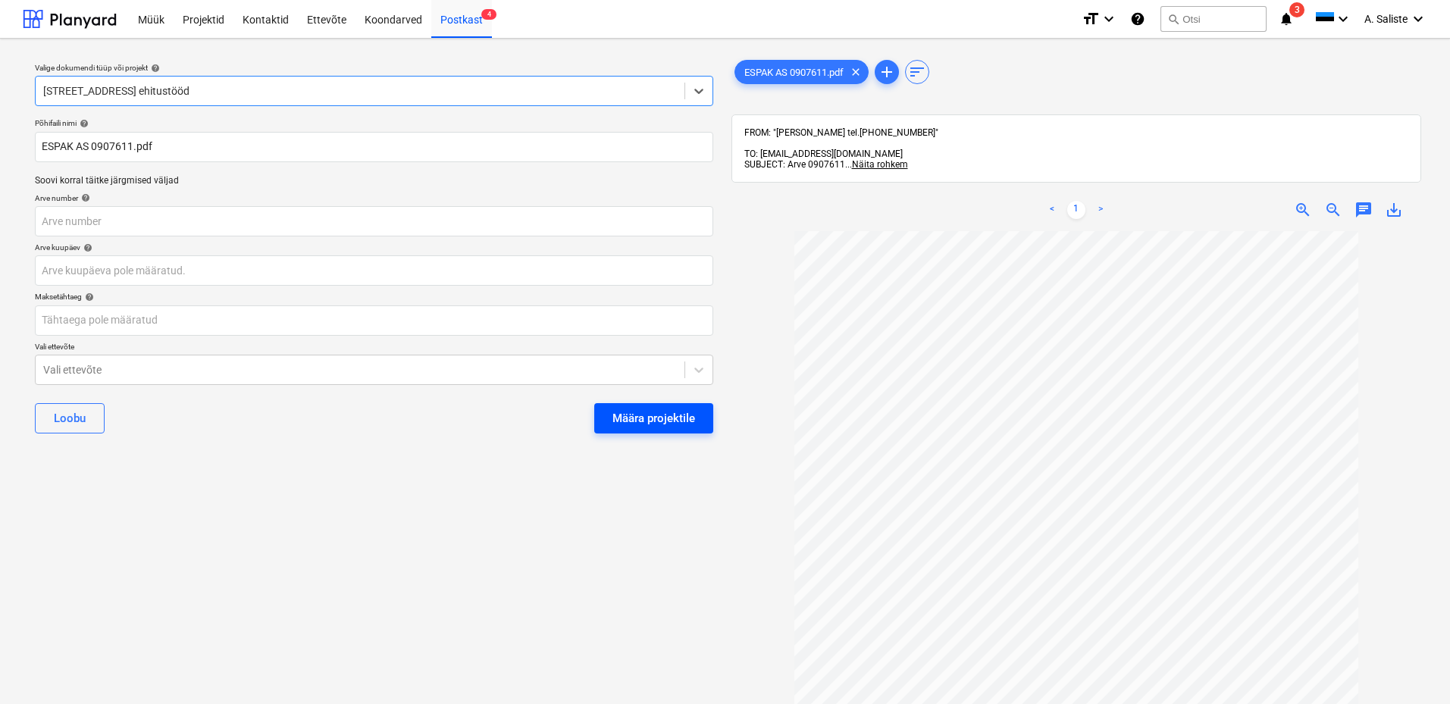
click at [631, 418] on div "Määra projektile" at bounding box center [653, 419] width 83 height 20
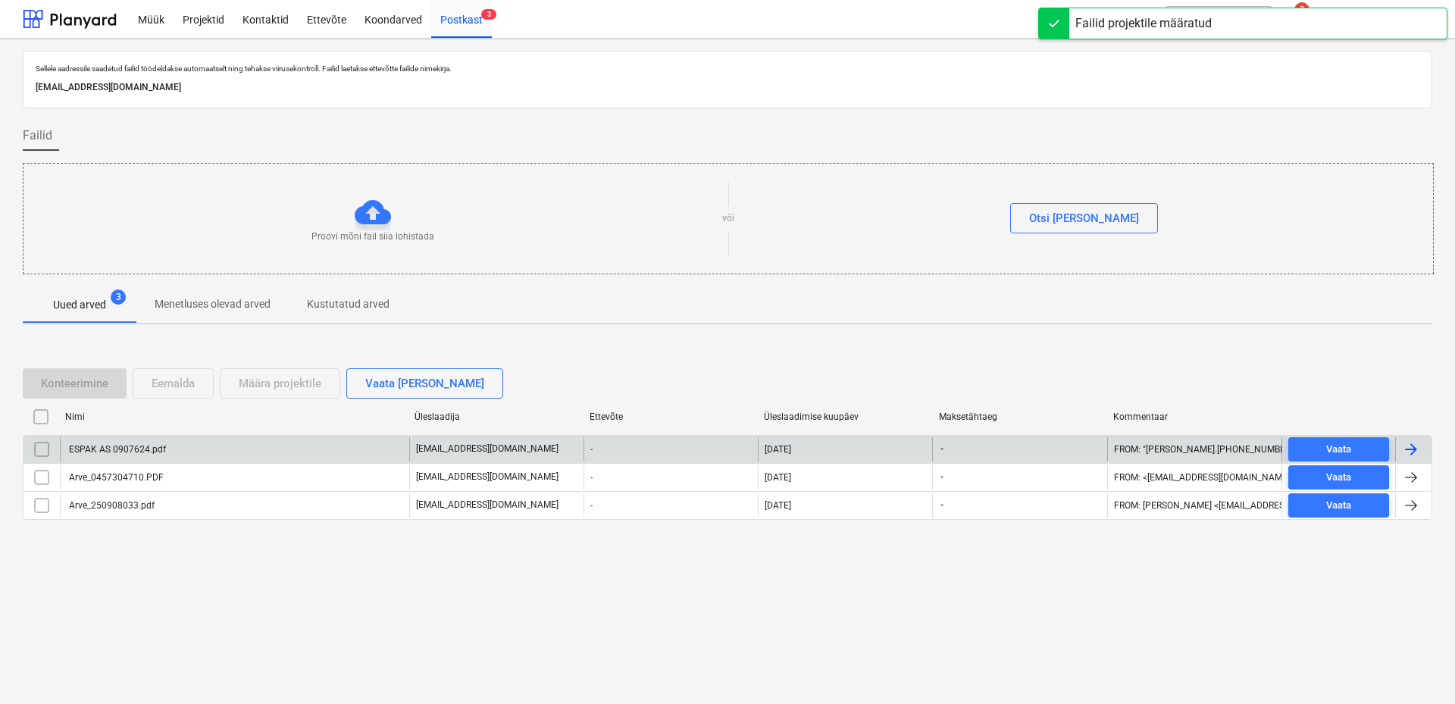
click at [152, 449] on div "ESPAK AS 0907624.pdf" at bounding box center [116, 449] width 99 height 11
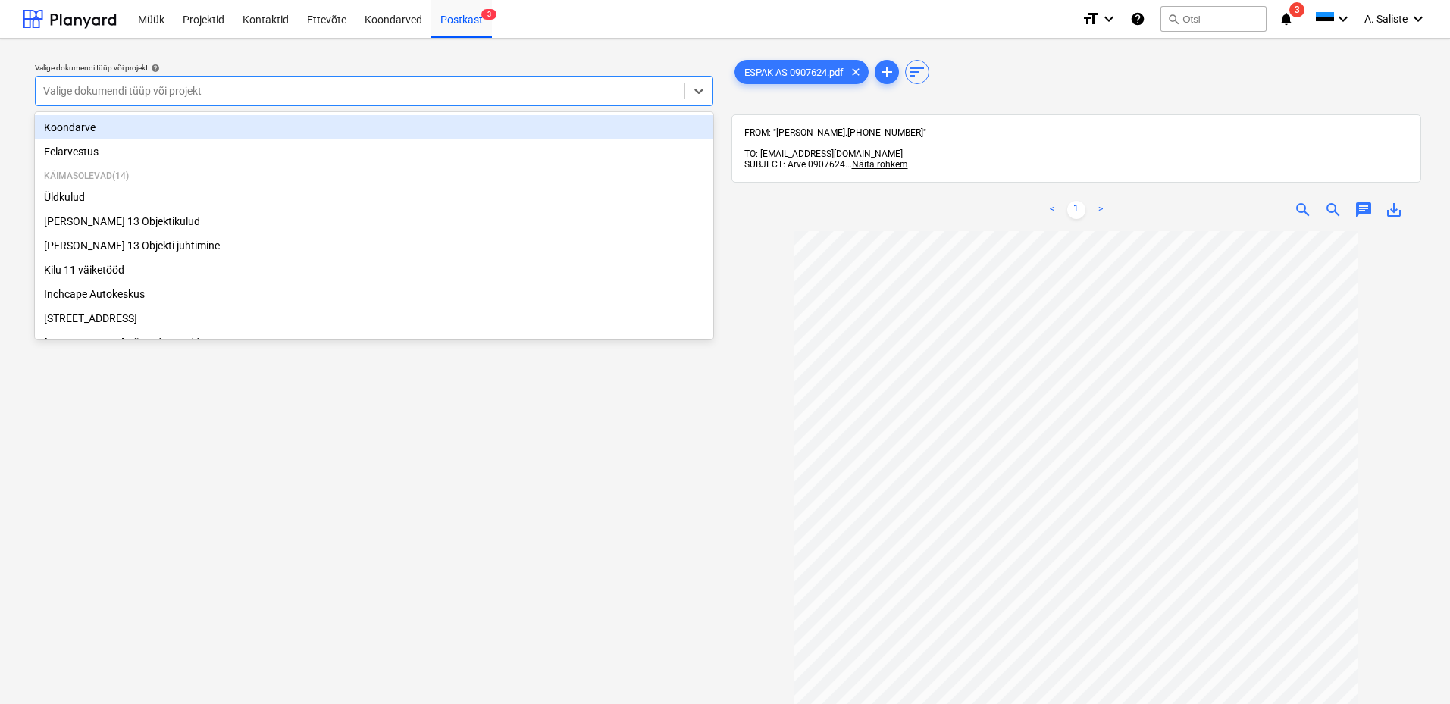
click at [492, 94] on div at bounding box center [360, 90] width 634 height 15
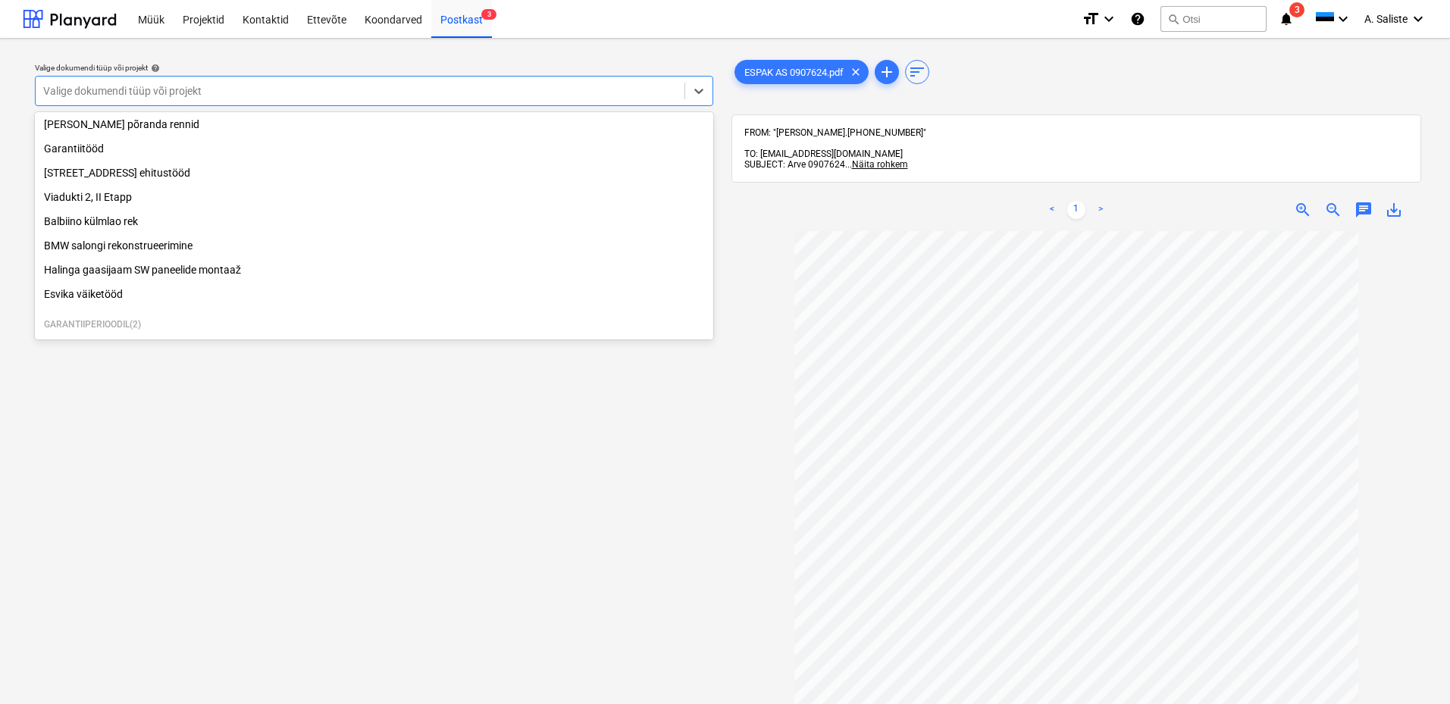
scroll to position [227, 0]
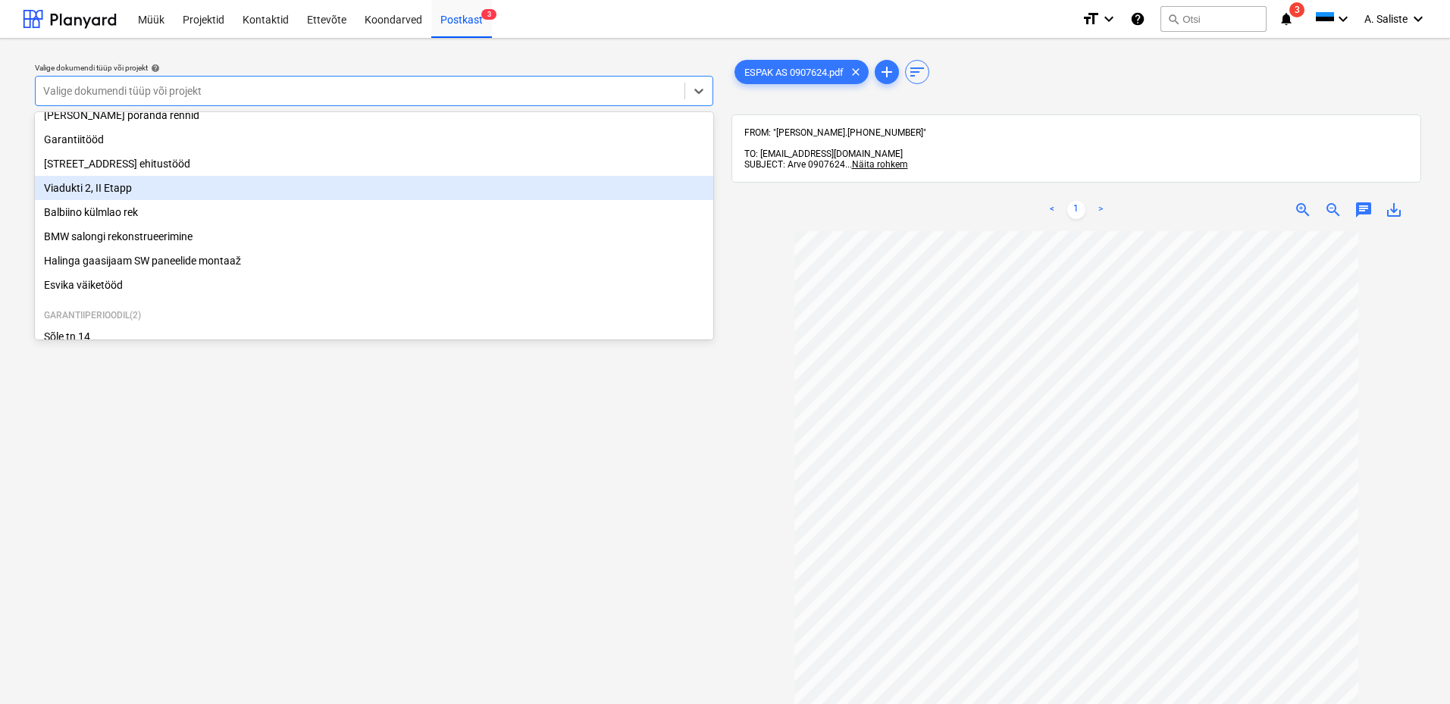
click at [99, 196] on div "Viadukti 2, II Etapp" at bounding box center [374, 188] width 678 height 24
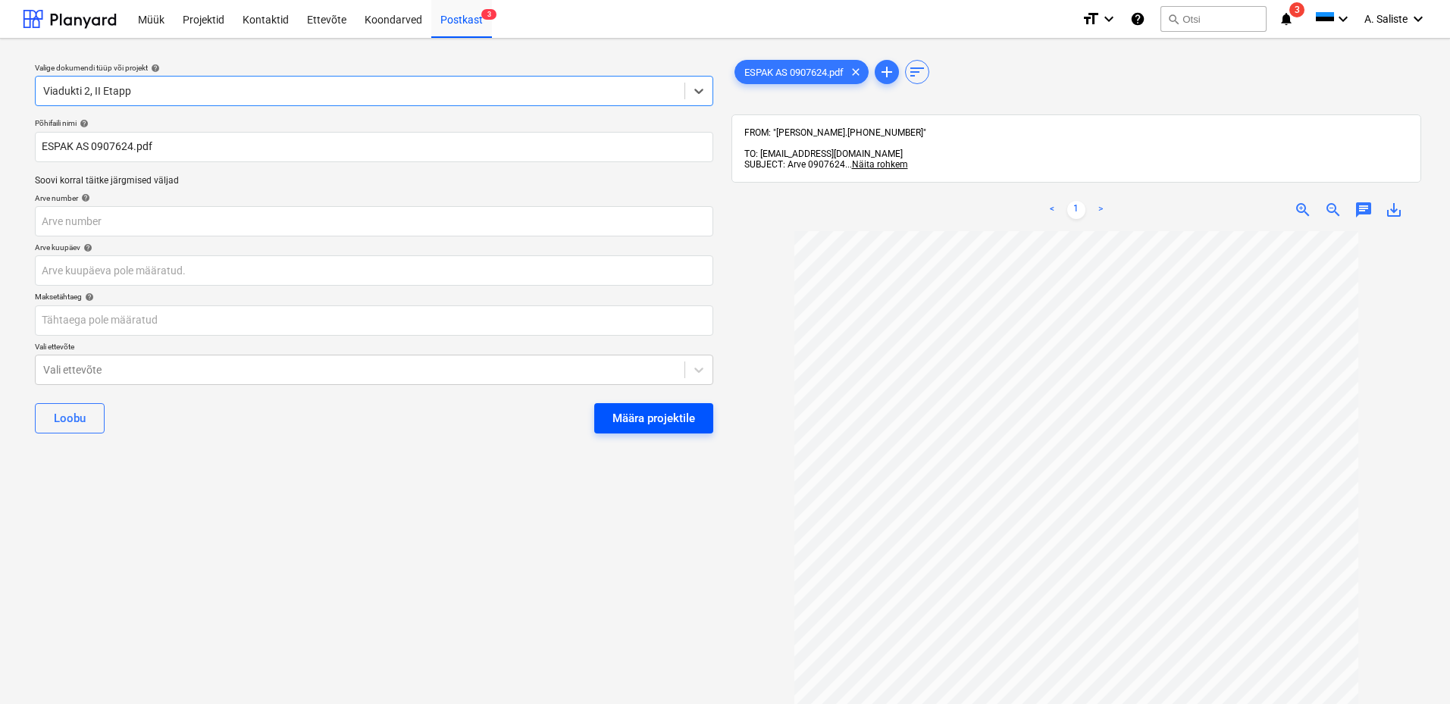
click at [646, 418] on div "Määra projektile" at bounding box center [653, 419] width 83 height 20
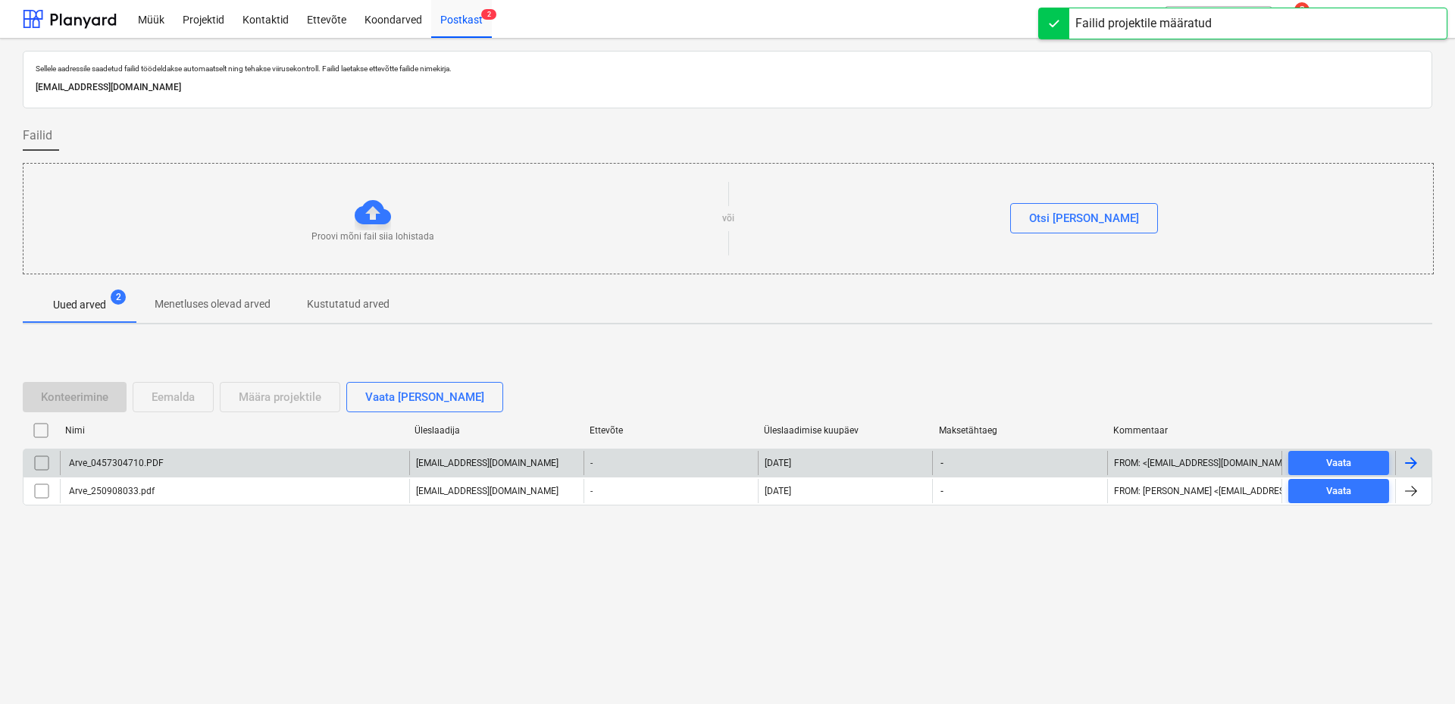
click at [151, 467] on div "Arve_0457304710.PDF" at bounding box center [115, 463] width 97 height 11
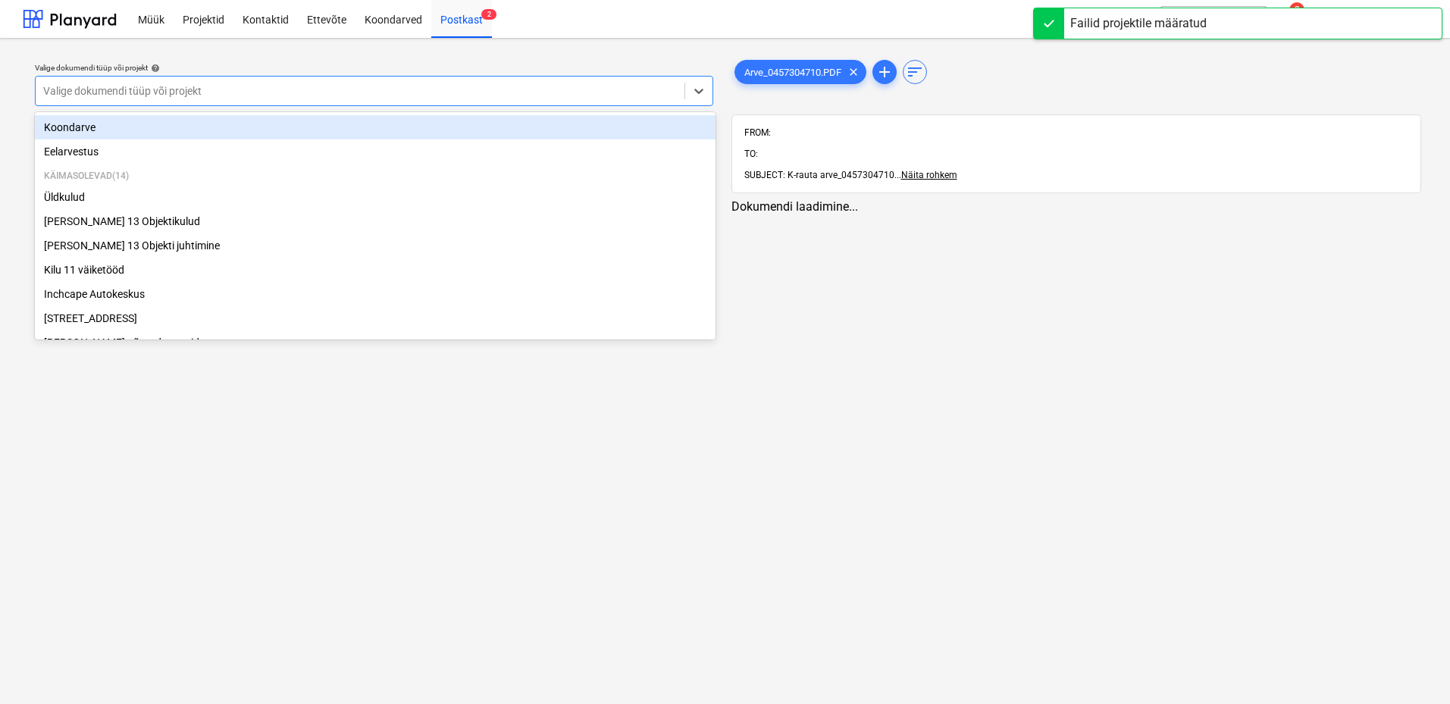
click at [393, 88] on div at bounding box center [360, 90] width 634 height 15
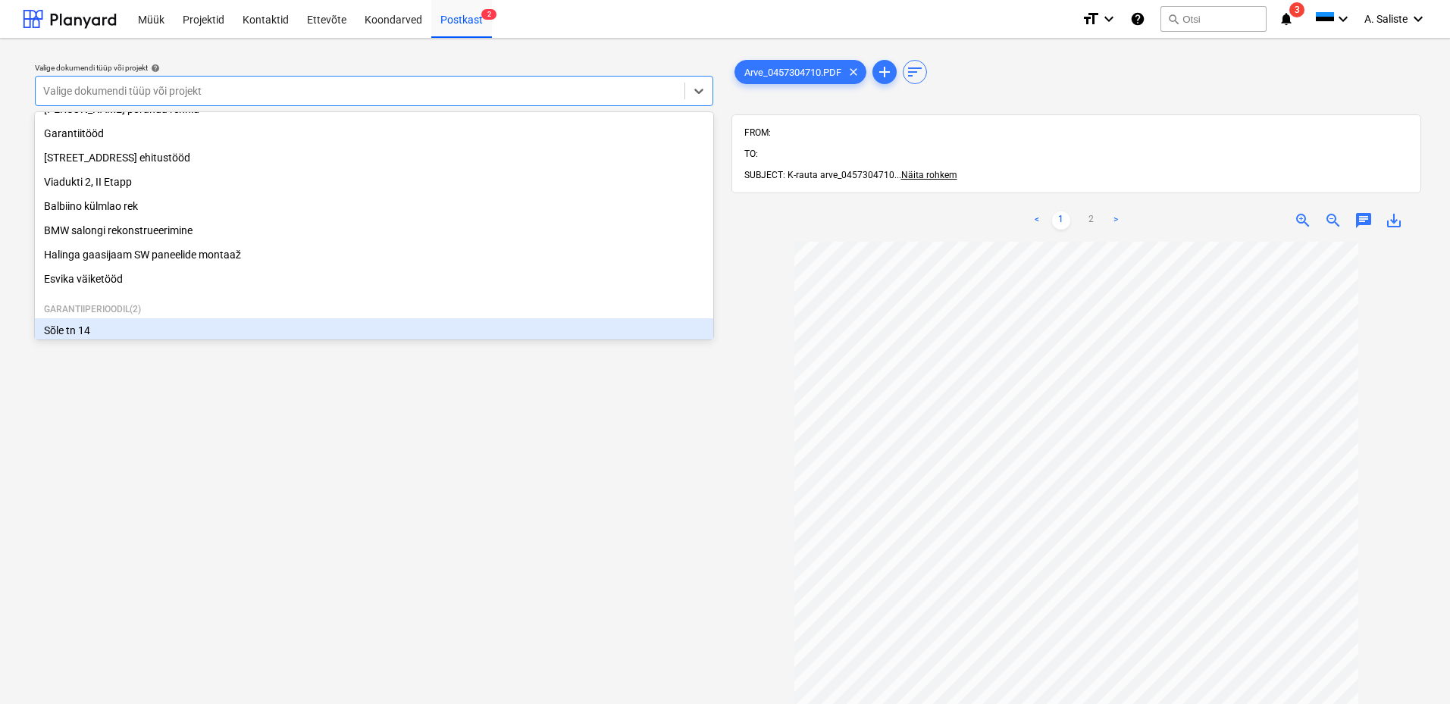
scroll to position [283, 0]
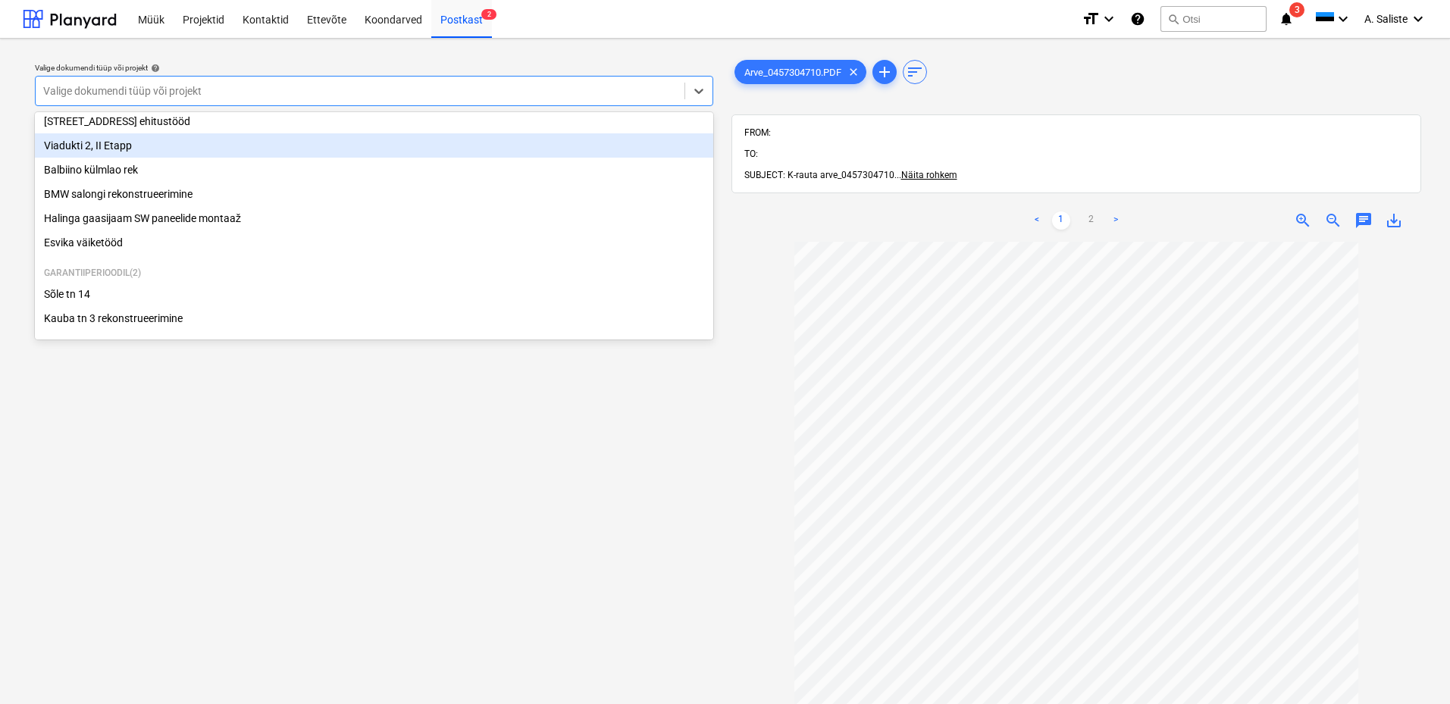
click at [128, 140] on div "Viadukti 2, II Etapp" at bounding box center [374, 145] width 678 height 24
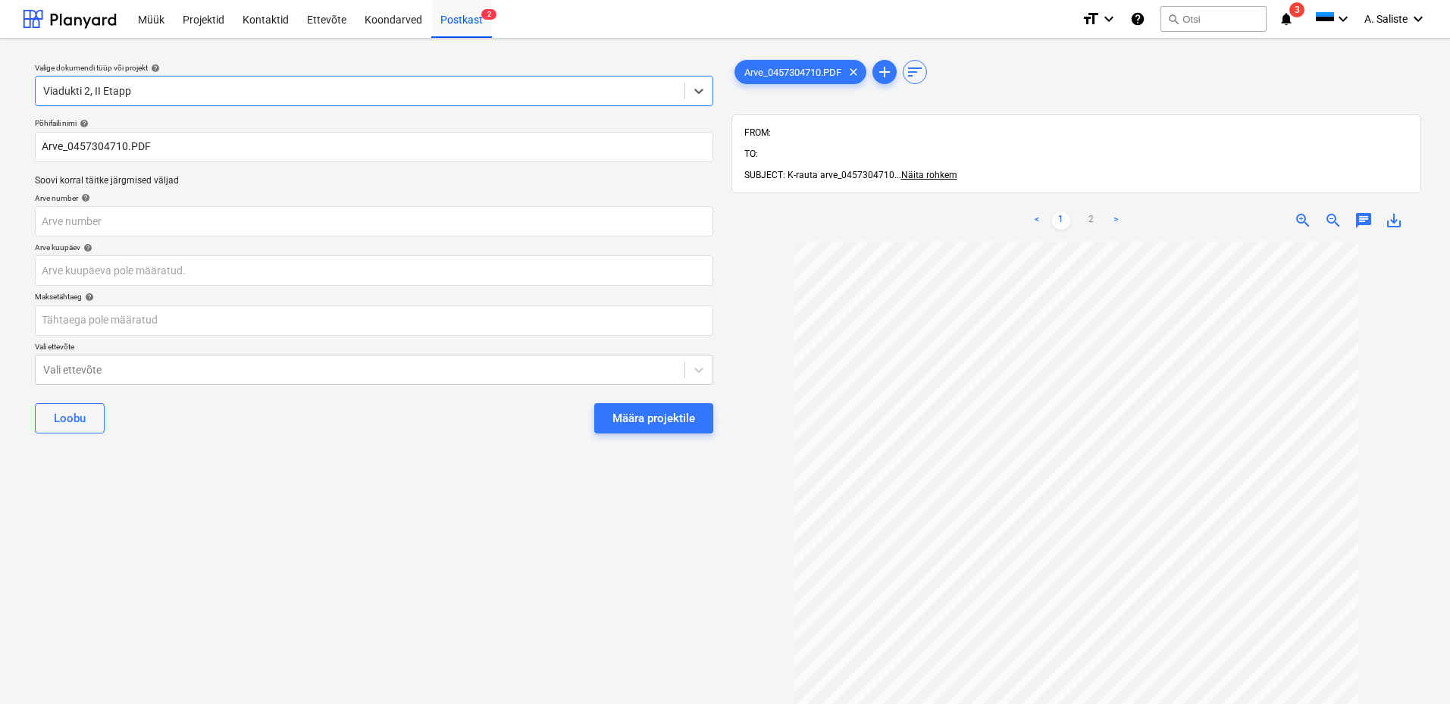
click at [392, 545] on div "Valige dokumendi tüüp või projekt help option Viadukti 2, II Etapp, selected. S…" at bounding box center [374, 480] width 703 height 859
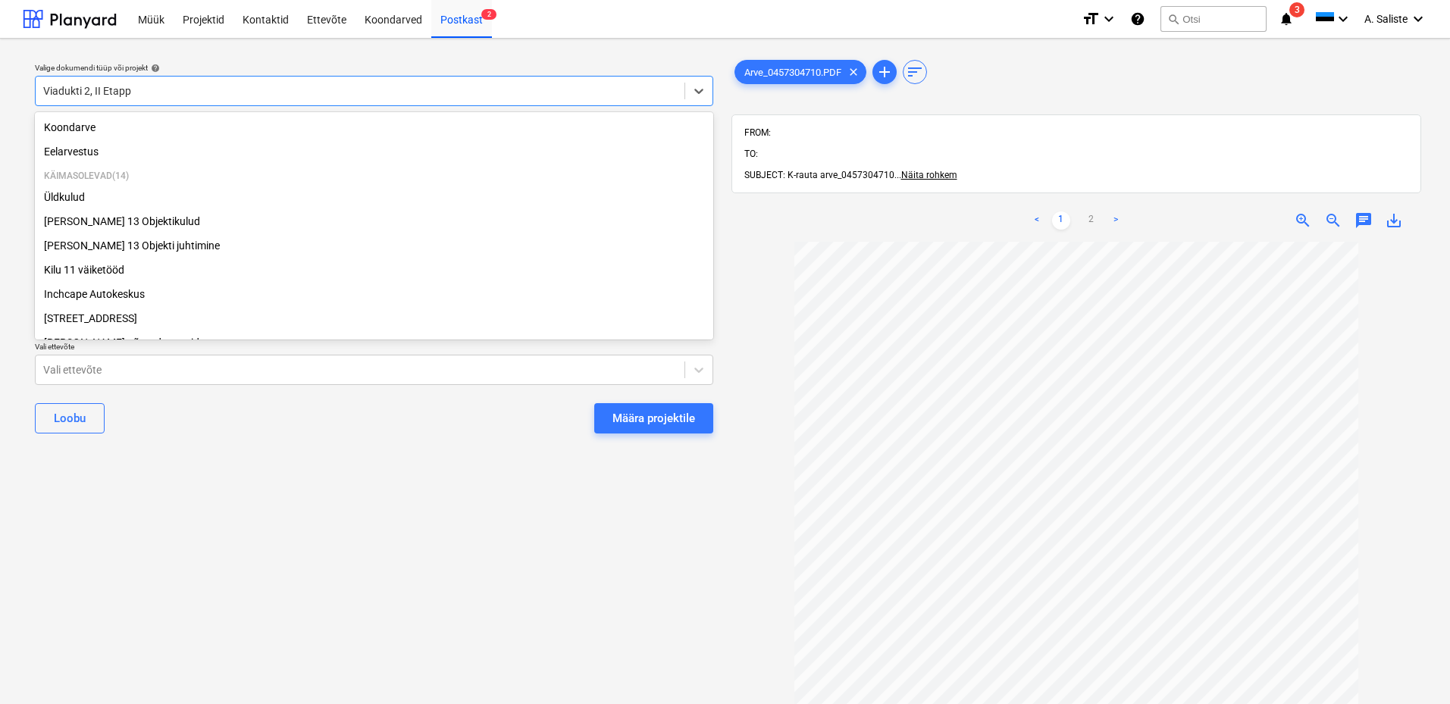
click at [325, 94] on div at bounding box center [360, 90] width 634 height 15
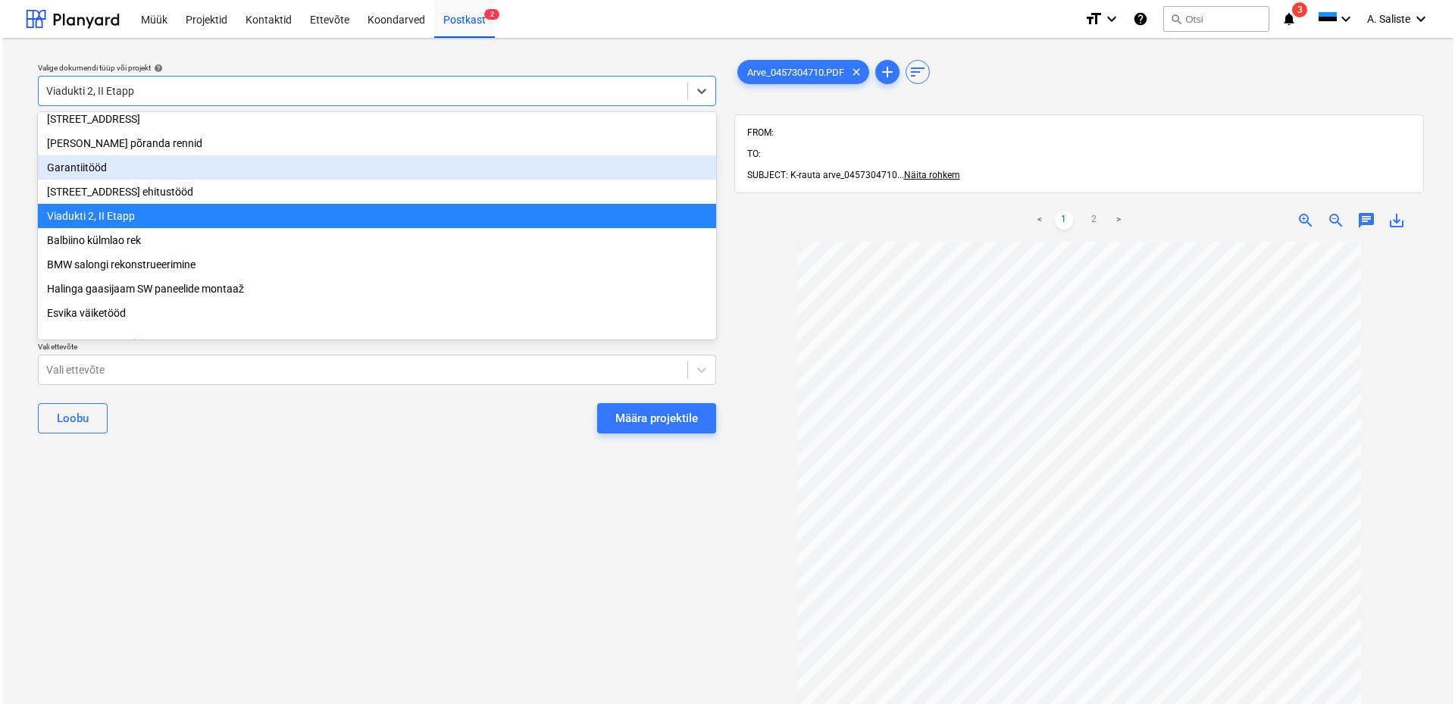
scroll to position [283, 0]
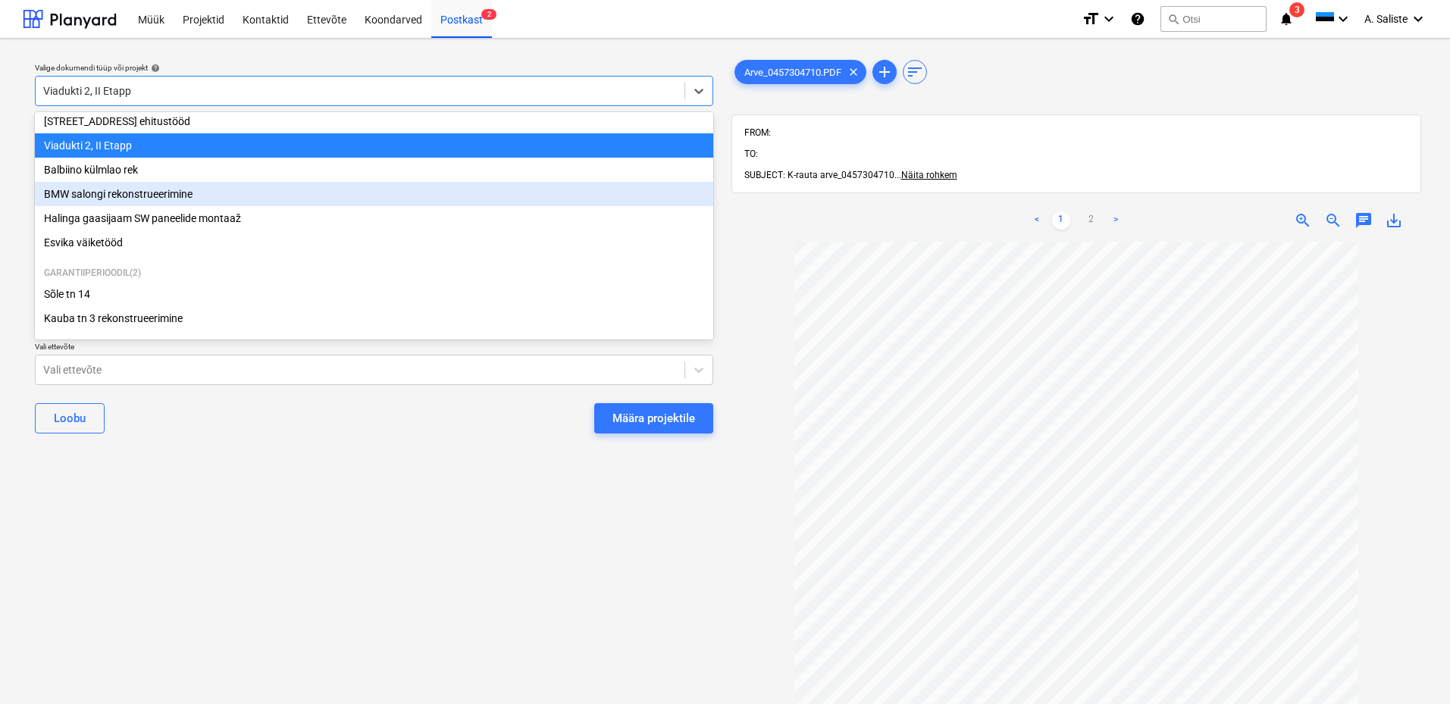
click at [100, 191] on div "BMW salongi rekonstrueerimine" at bounding box center [374, 194] width 678 height 24
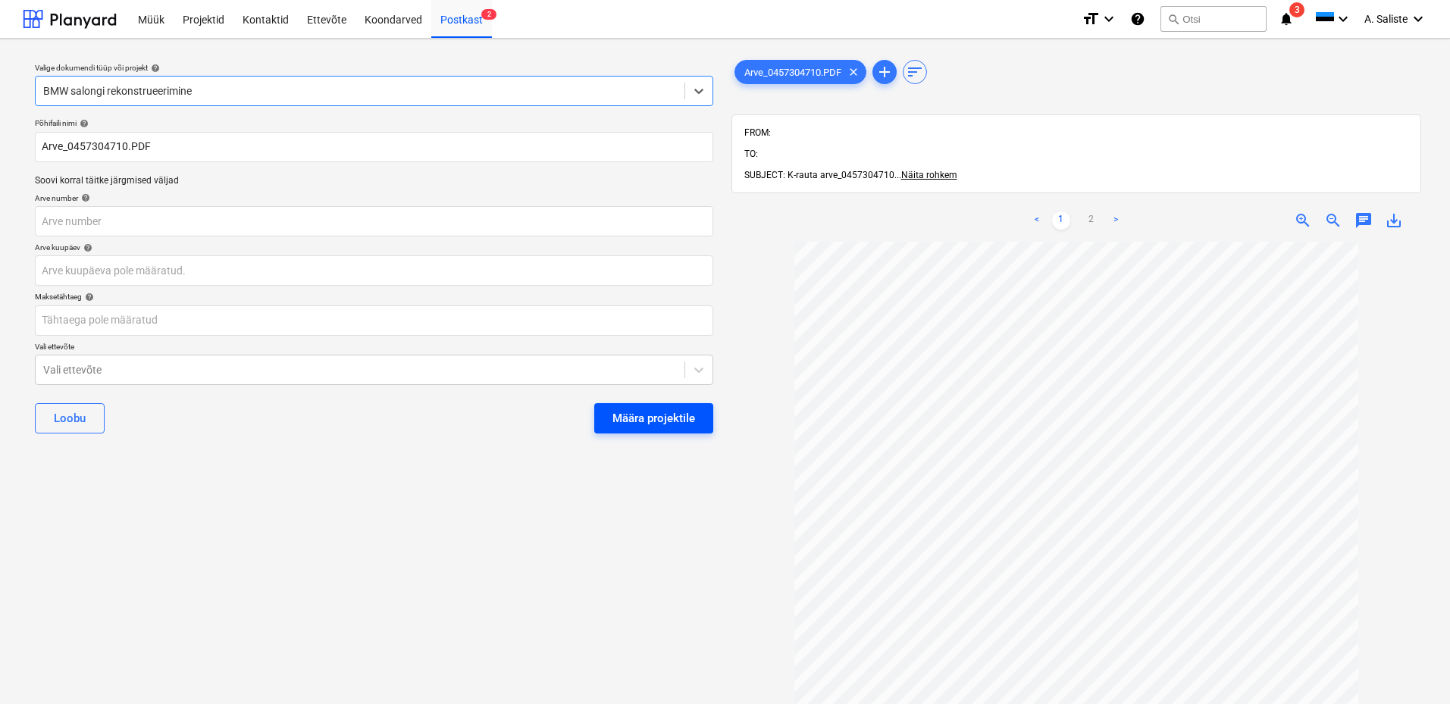
click at [659, 417] on div "Määra projektile" at bounding box center [653, 419] width 83 height 20
